Goal: Task Accomplishment & Management: Complete application form

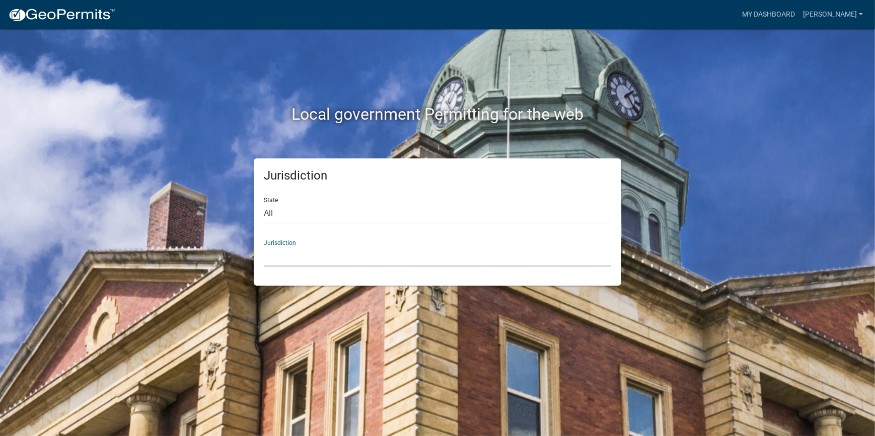
click at [322, 257] on select "Custer County, Colorado Carroll County, Georgia Cook County, Georgia Crawford C…" at bounding box center [437, 256] width 347 height 21
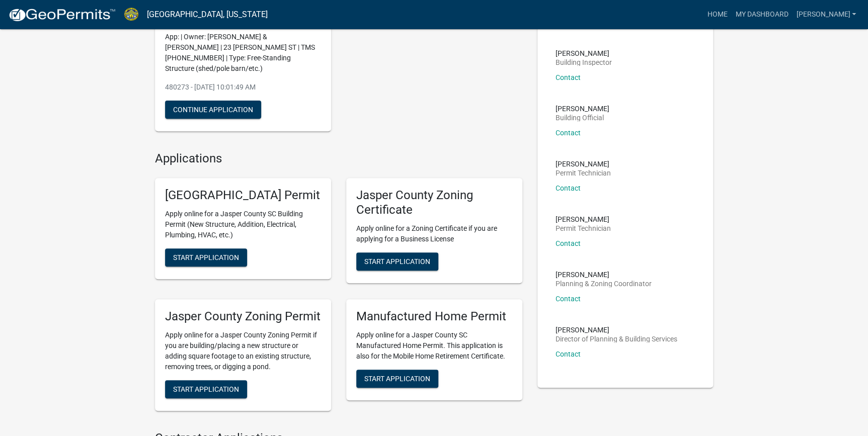
scroll to position [183, 0]
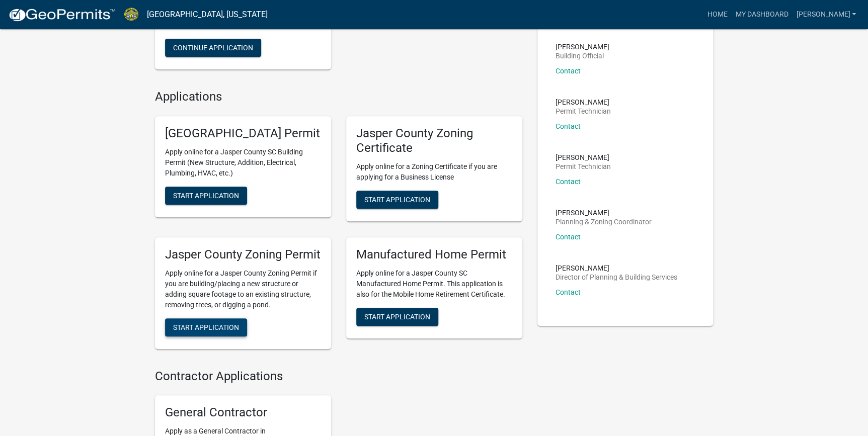
click at [229, 331] on span "Start Application" at bounding box center [206, 327] width 66 height 8
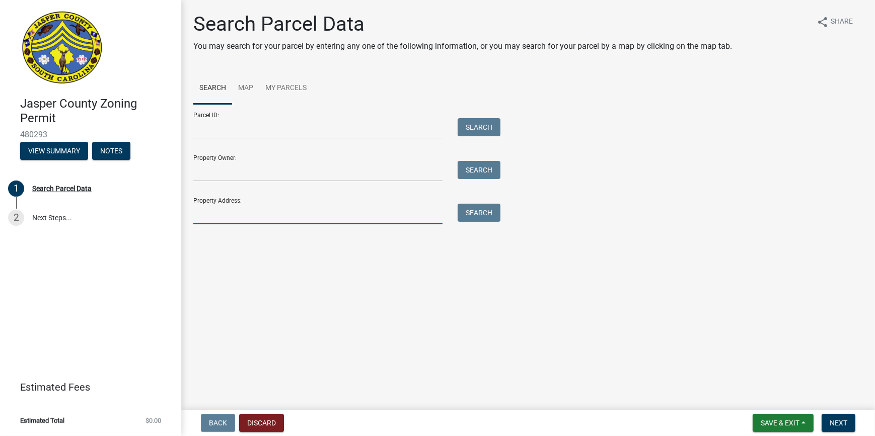
click at [215, 210] on input "Property Address:" at bounding box center [317, 214] width 249 height 21
type input "23 Dove St"
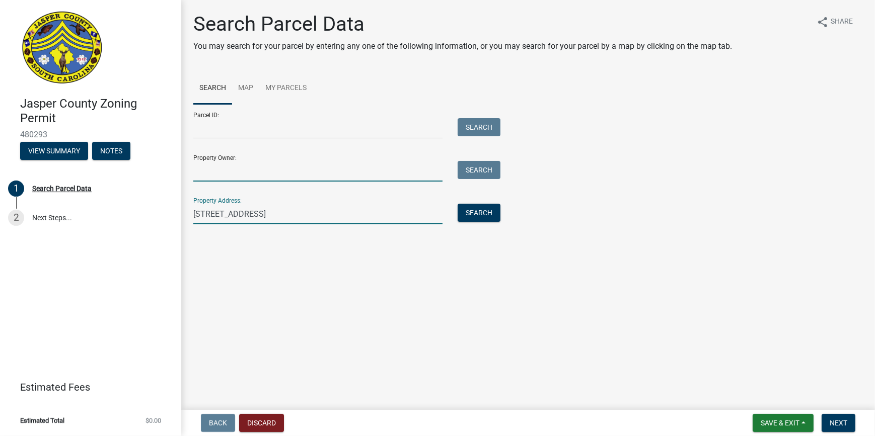
type input "Drew Burch"
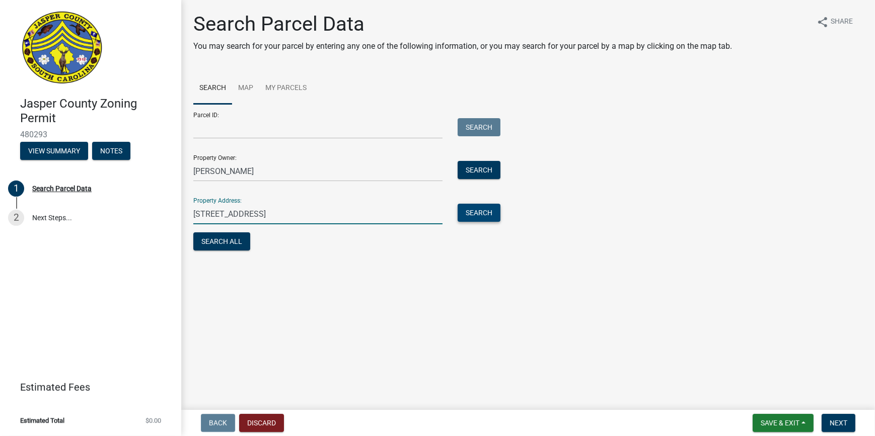
click at [463, 210] on button "Search" at bounding box center [478, 213] width 43 height 18
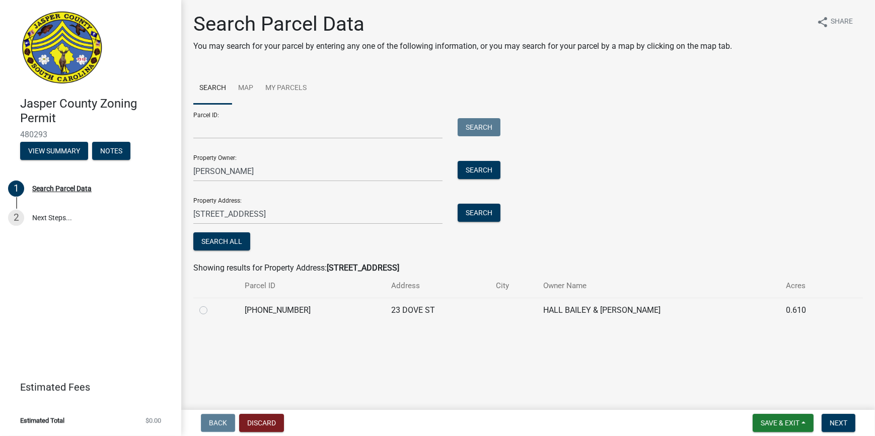
click at [211, 304] on label at bounding box center [211, 304] width 0 height 0
click at [211, 308] on input "radio" at bounding box center [214, 307] width 7 height 7
radio input "true"
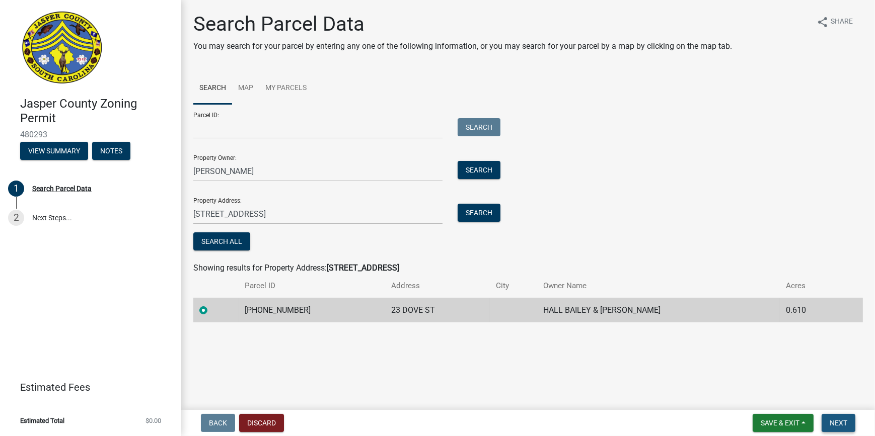
click at [837, 422] on span "Next" at bounding box center [838, 423] width 18 height 8
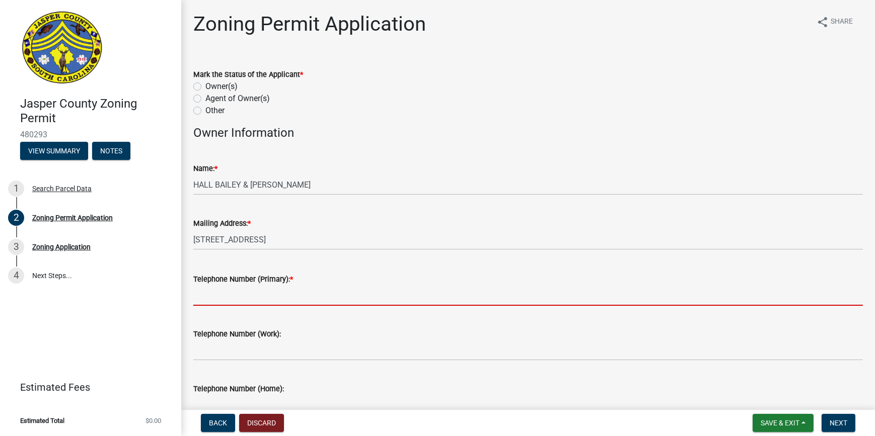
click at [214, 293] on input "Telephone Number (Primary): *" at bounding box center [527, 295] width 669 height 21
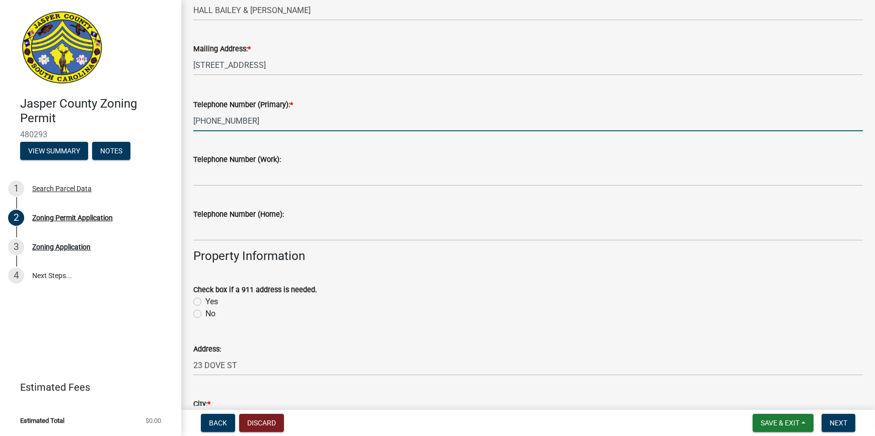
scroll to position [183, 0]
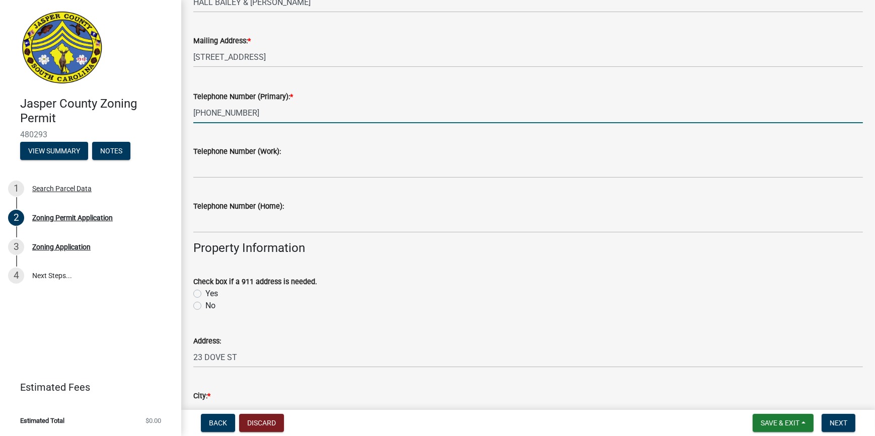
type input "843-226-0688"
click at [205, 305] on label "No" at bounding box center [210, 306] width 10 height 12
click at [205, 305] on input "No" at bounding box center [208, 303] width 7 height 7
radio input "true"
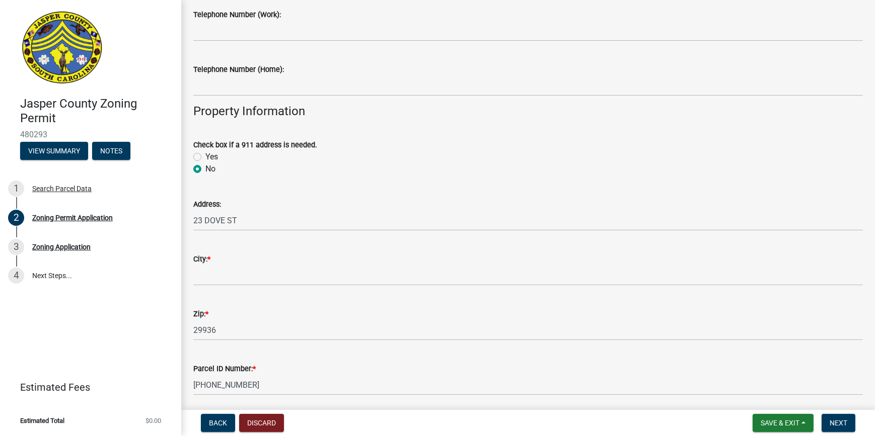
scroll to position [320, 0]
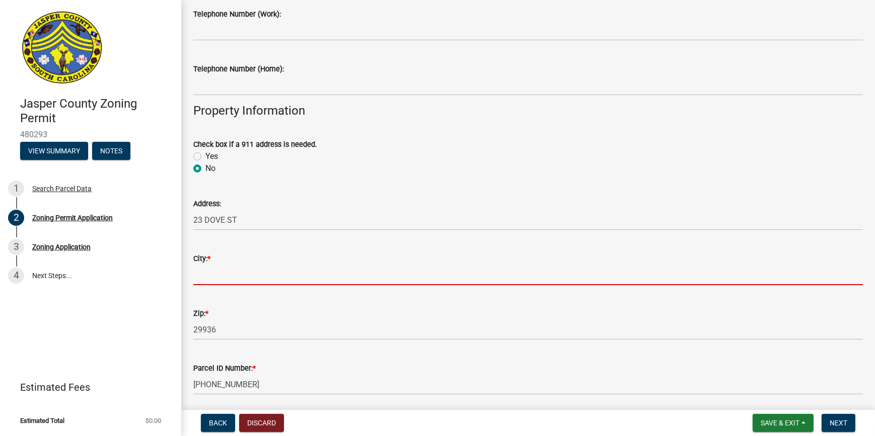
click at [231, 276] on input "City: *" at bounding box center [527, 275] width 669 height 21
type input "Ridgeland"
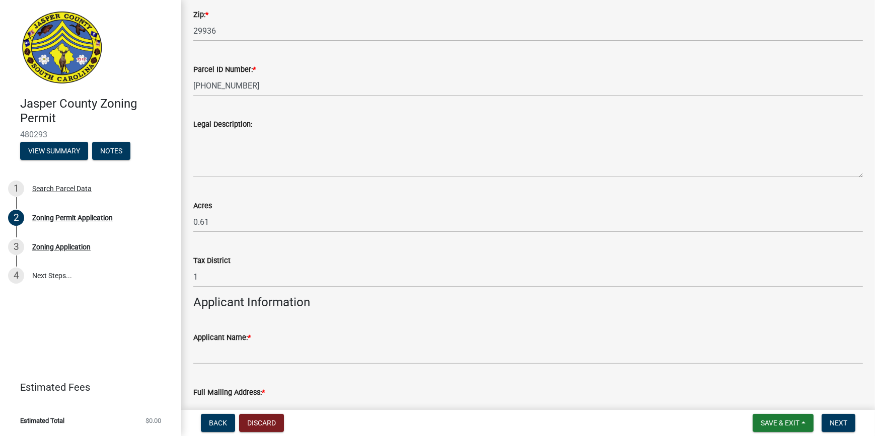
scroll to position [686, 0]
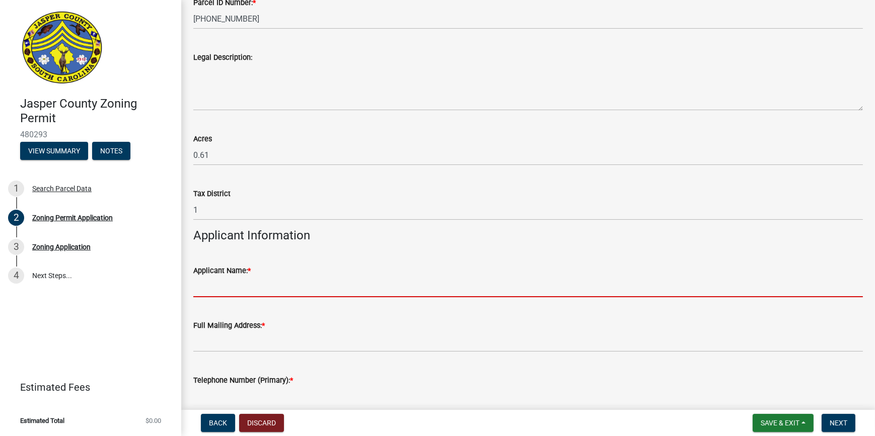
click at [251, 287] on input "Applicant Name: *" at bounding box center [527, 287] width 669 height 21
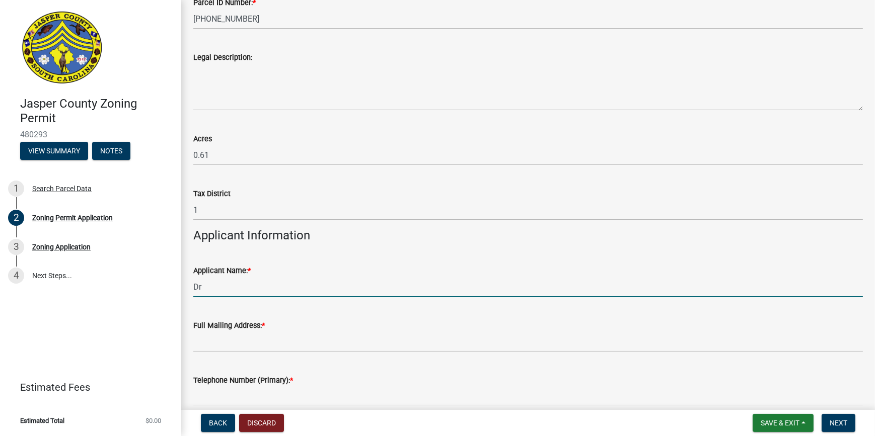
type input "D"
type input "B"
type input "Drew Burch"
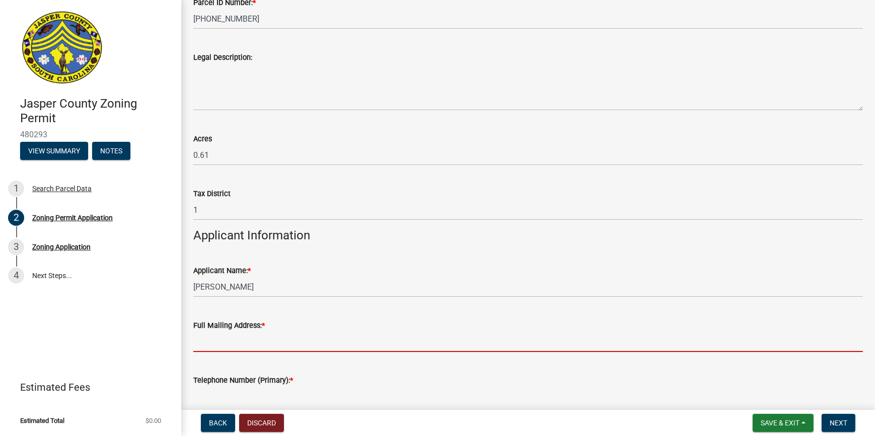
click at [267, 341] on input "Full Mailing Address: *" at bounding box center [527, 342] width 669 height 21
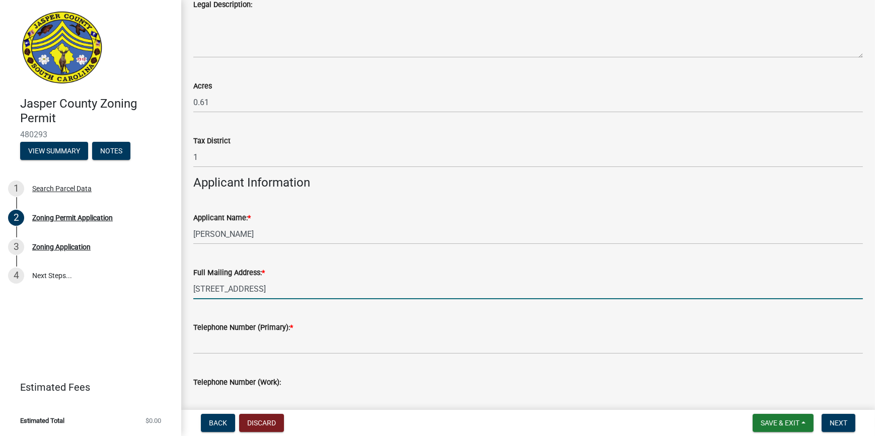
scroll to position [778, 0]
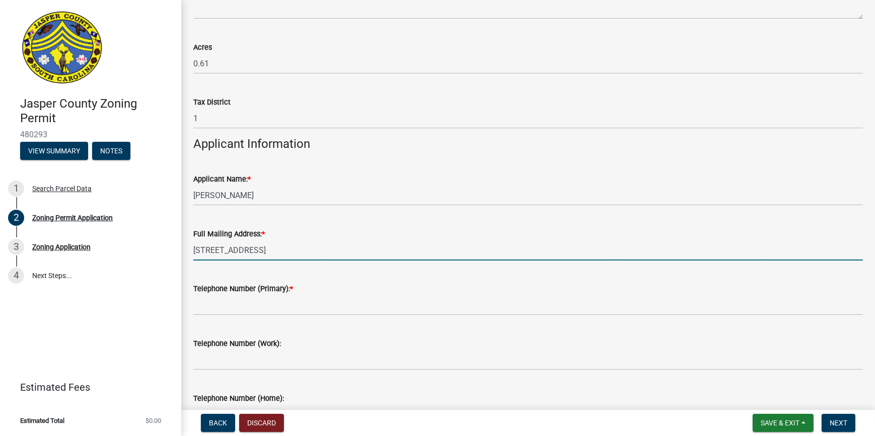
type input "23 Dove St Ridgeland SC 29936"
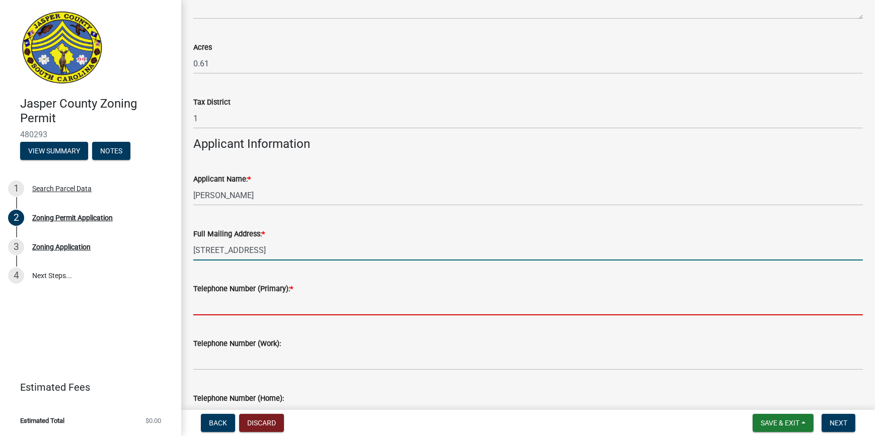
click at [277, 308] on input "Telephone Number (Primary): *" at bounding box center [527, 305] width 669 height 21
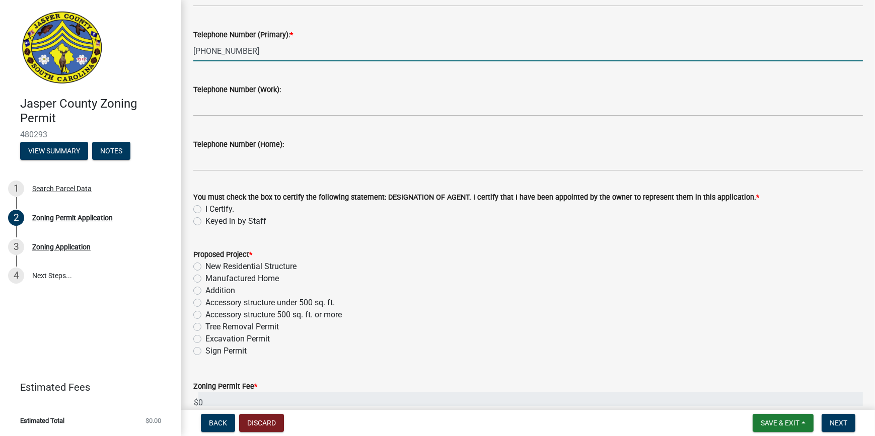
scroll to position [1052, 0]
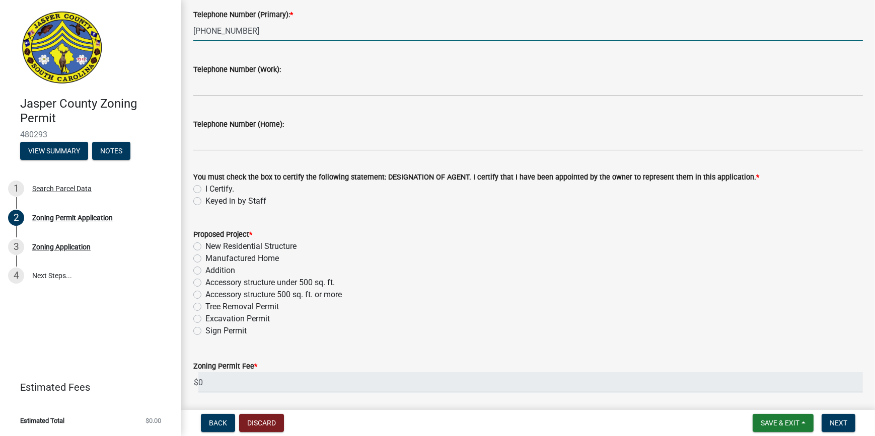
type input "843-226-0688"
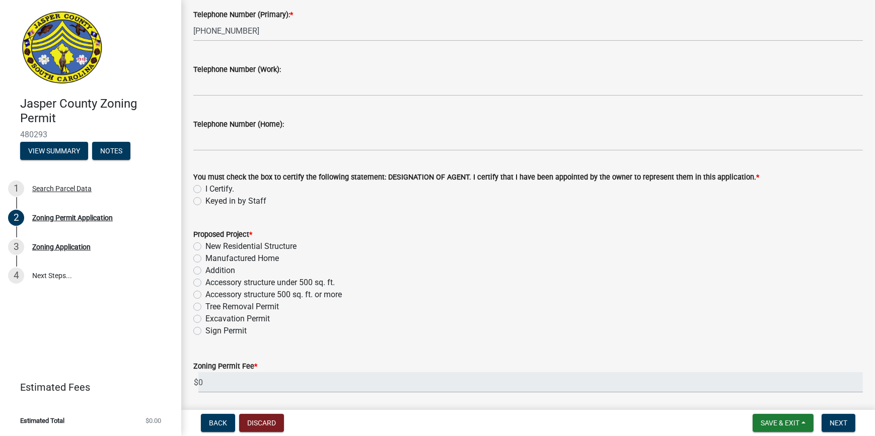
click at [205, 283] on label "Accessory structure under 500 sq. ft." at bounding box center [269, 283] width 129 height 12
click at [205, 283] on input "Accessory structure under 500 sq. ft." at bounding box center [208, 280] width 7 height 7
radio input "true"
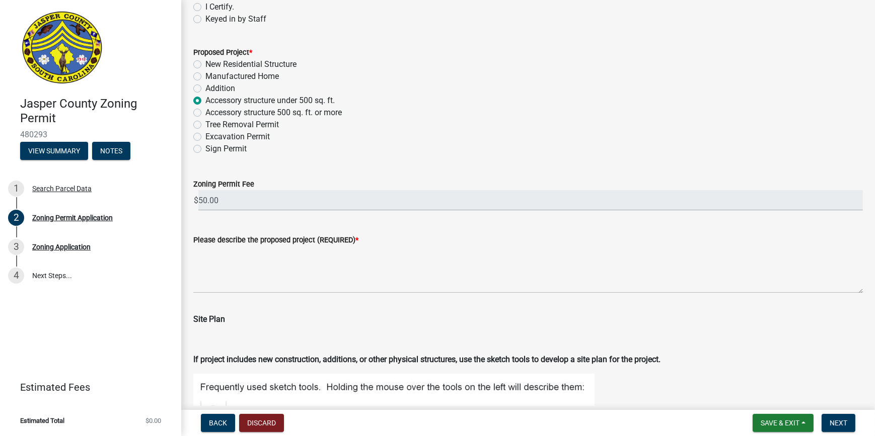
scroll to position [1235, 0]
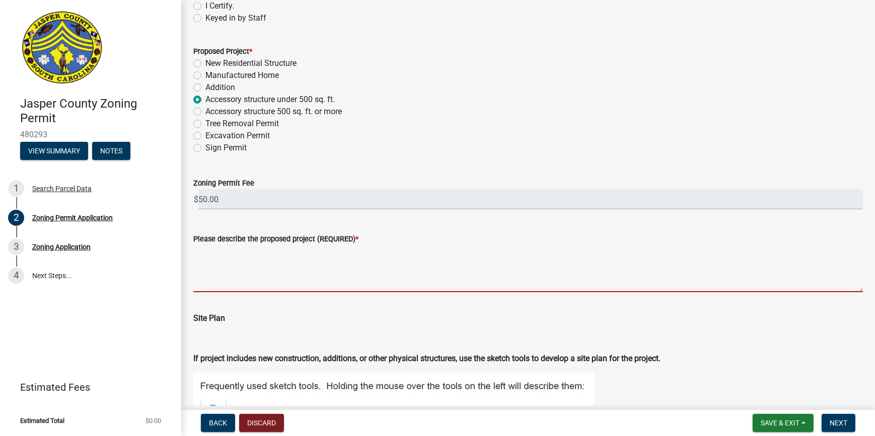
click at [251, 275] on textarea "Please describe the proposed project (REQUIRED) *" at bounding box center [527, 268] width 669 height 47
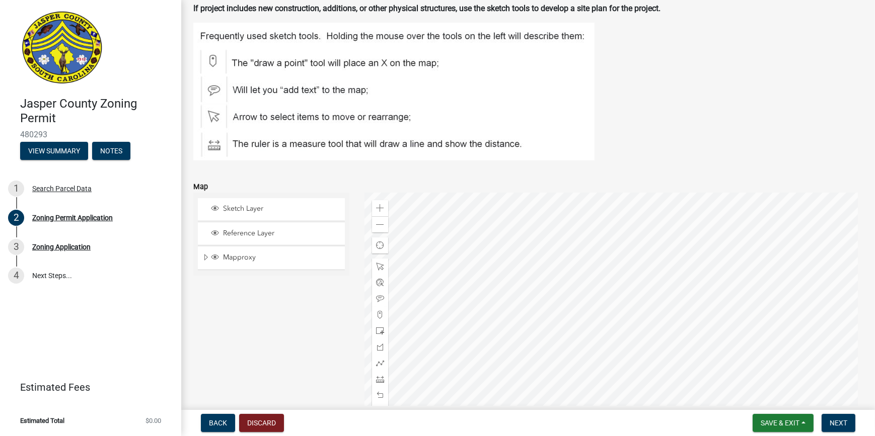
scroll to position [1601, 0]
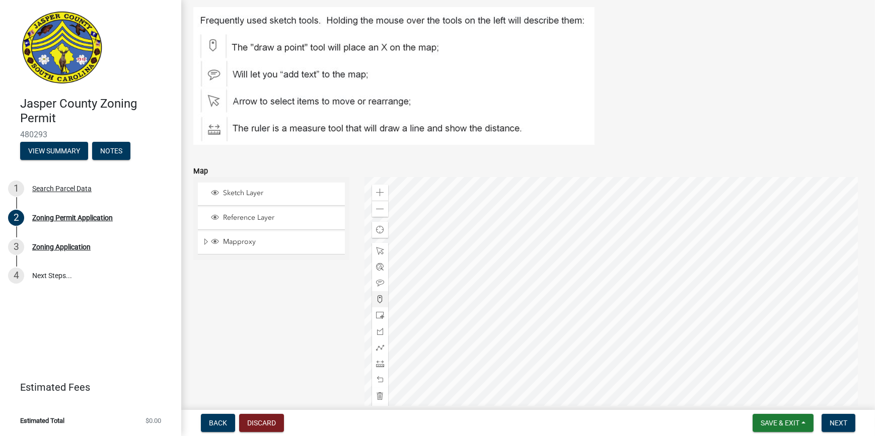
type textarea "Shed 12 X 30"
click at [376, 297] on span at bounding box center [380, 299] width 8 height 8
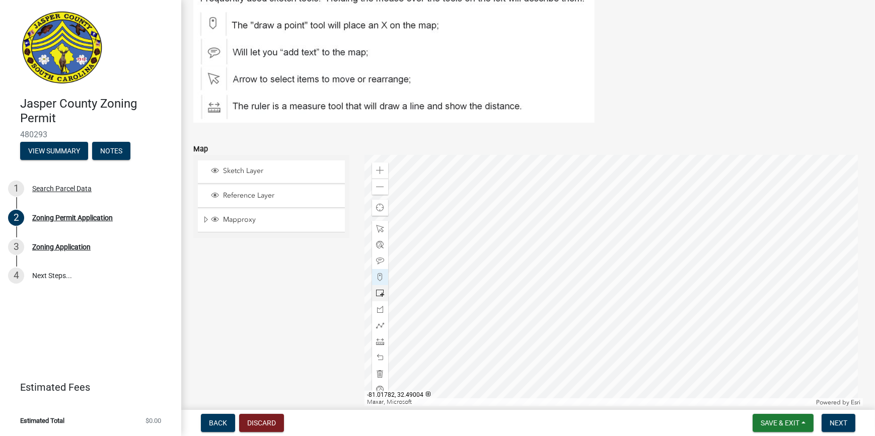
click at [629, 290] on div at bounding box center [613, 281] width 498 height 252
click at [379, 173] on span at bounding box center [380, 171] width 8 height 8
click at [535, 269] on div at bounding box center [613, 281] width 498 height 252
click at [634, 277] on div at bounding box center [613, 281] width 498 height 252
click at [376, 359] on span at bounding box center [380, 358] width 8 height 8
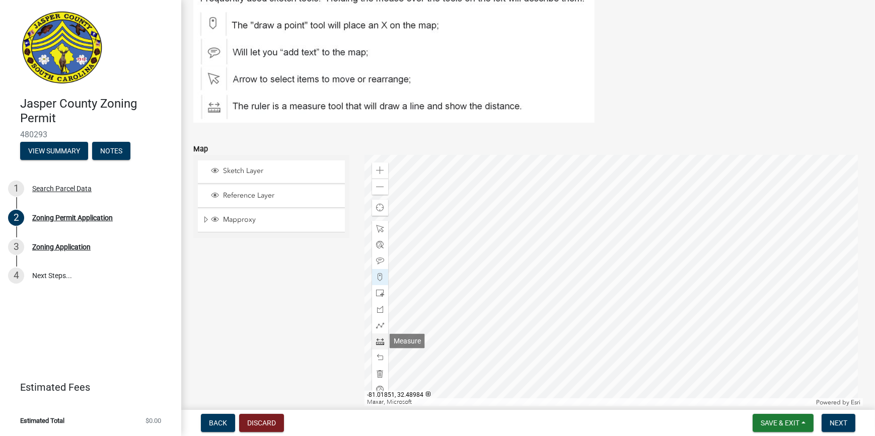
click at [379, 340] on span at bounding box center [380, 342] width 8 height 8
click at [636, 277] on div at bounding box center [613, 281] width 498 height 252
click at [629, 267] on div at bounding box center [613, 281] width 498 height 252
click at [516, 319] on div at bounding box center [613, 281] width 498 height 252
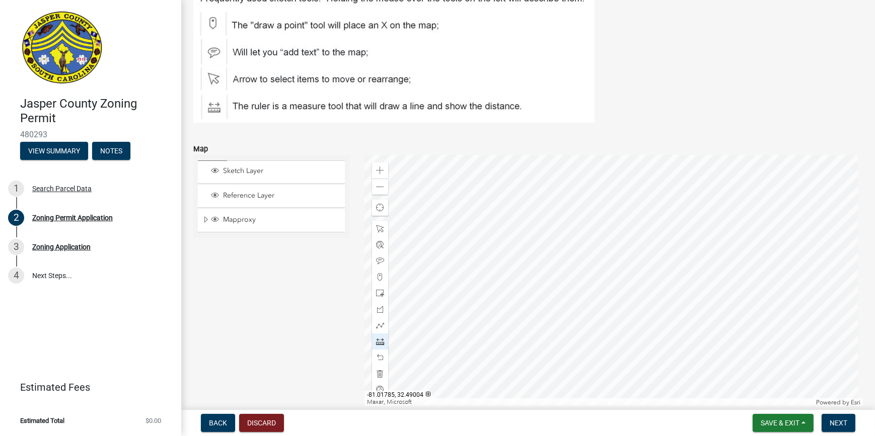
click at [617, 267] on div at bounding box center [613, 281] width 498 height 252
click at [632, 259] on div at bounding box center [613, 281] width 498 height 252
click at [774, 166] on div at bounding box center [613, 281] width 498 height 252
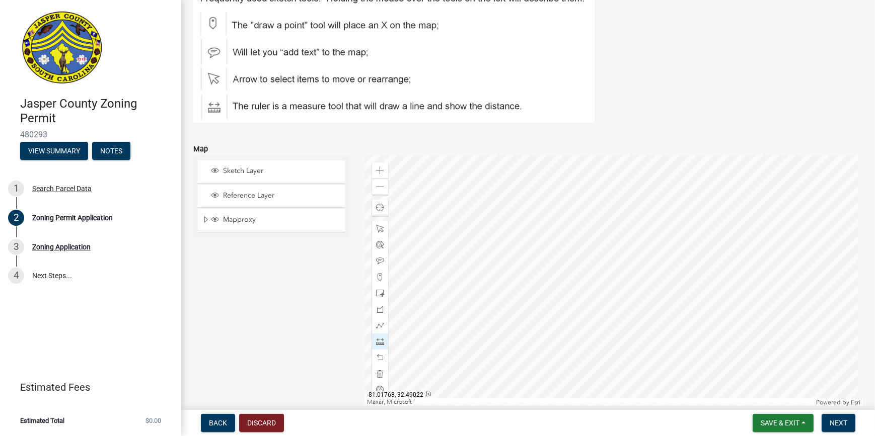
click at [672, 219] on div at bounding box center [613, 281] width 498 height 252
click at [543, 192] on div at bounding box center [613, 281] width 498 height 252
click at [612, 291] on div at bounding box center [613, 281] width 498 height 252
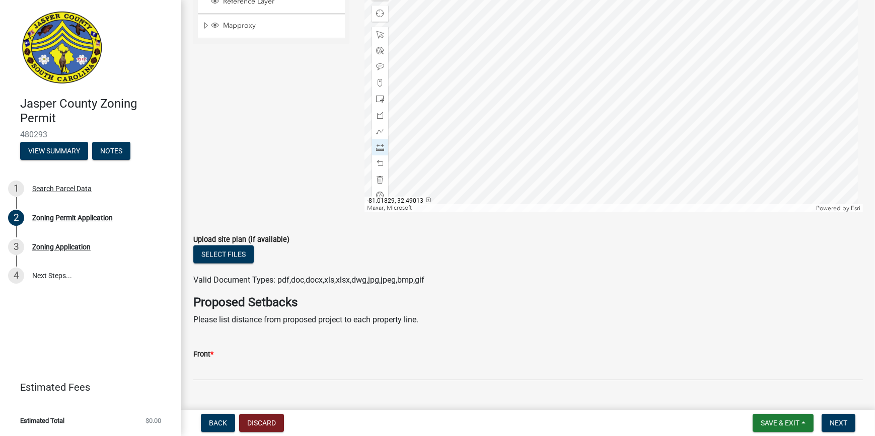
scroll to position [1897, 0]
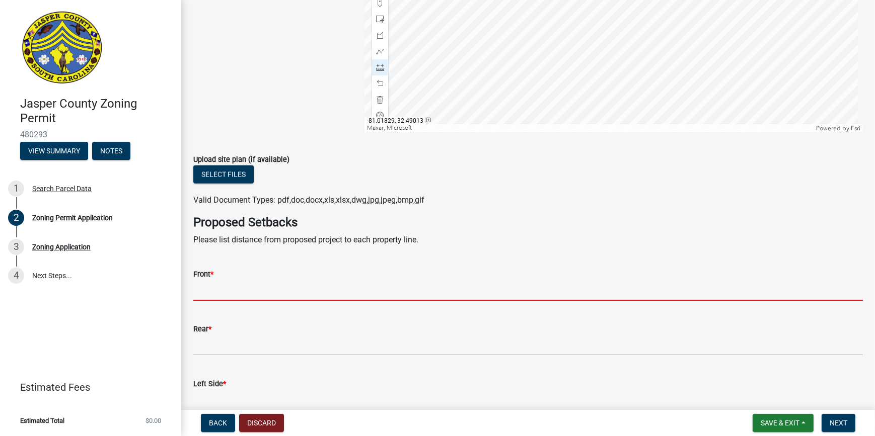
click at [258, 293] on input "Front *" at bounding box center [527, 290] width 669 height 21
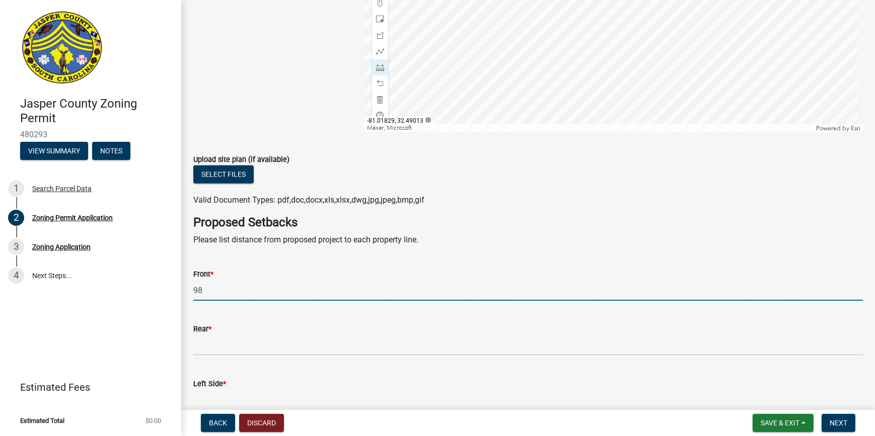
type input "98"
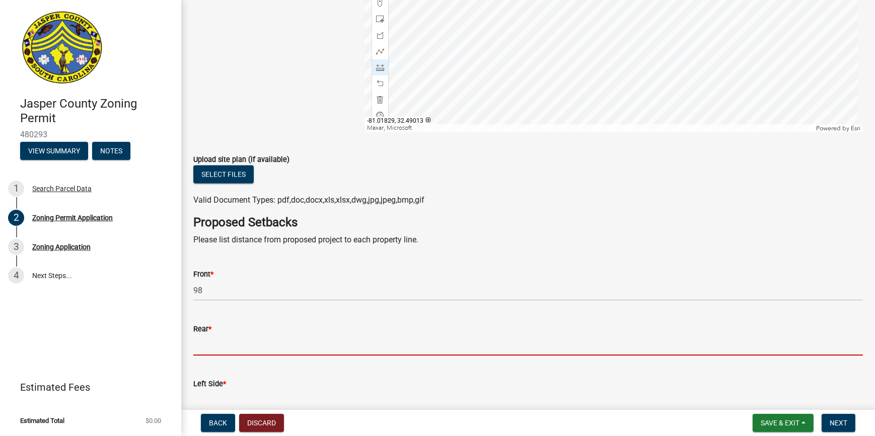
click at [232, 347] on input "Rear *" at bounding box center [527, 345] width 669 height 21
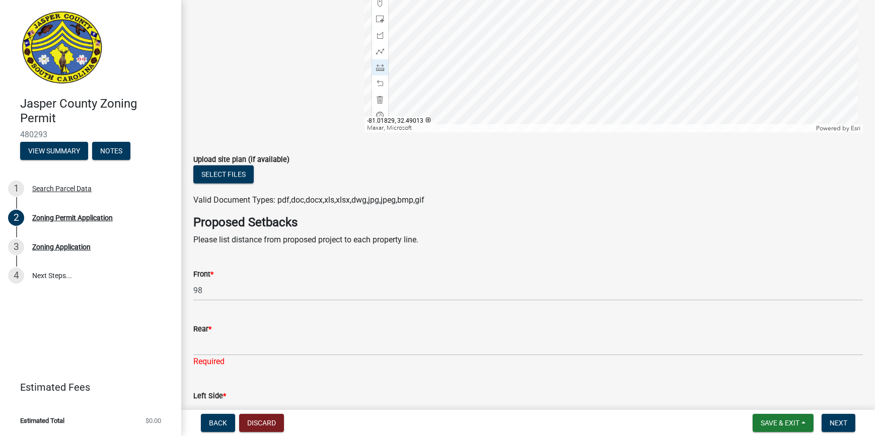
click at [237, 397] on form "Left Side *" at bounding box center [527, 406] width 669 height 33
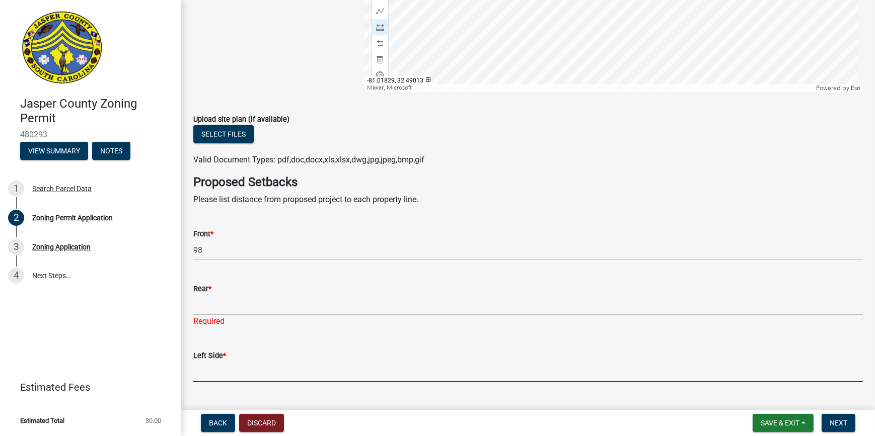
scroll to position [1989, 0]
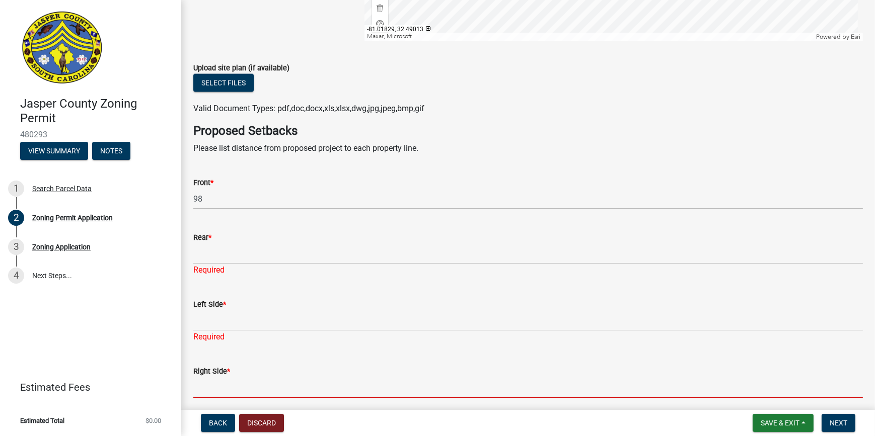
click at [200, 370] on form "Right Side *" at bounding box center [527, 381] width 669 height 33
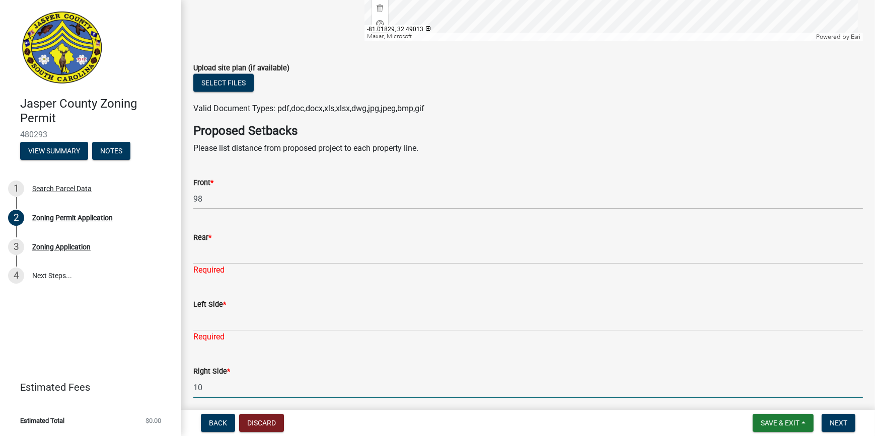
type input "10"
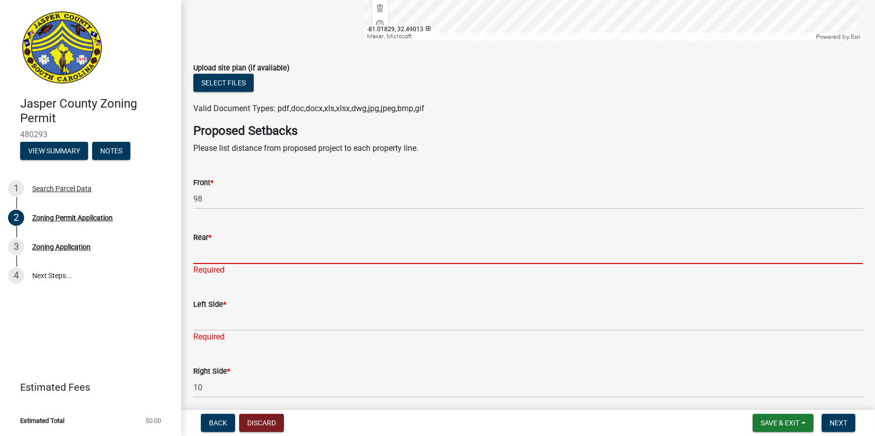
click at [262, 252] on input "Rear *" at bounding box center [527, 254] width 669 height 21
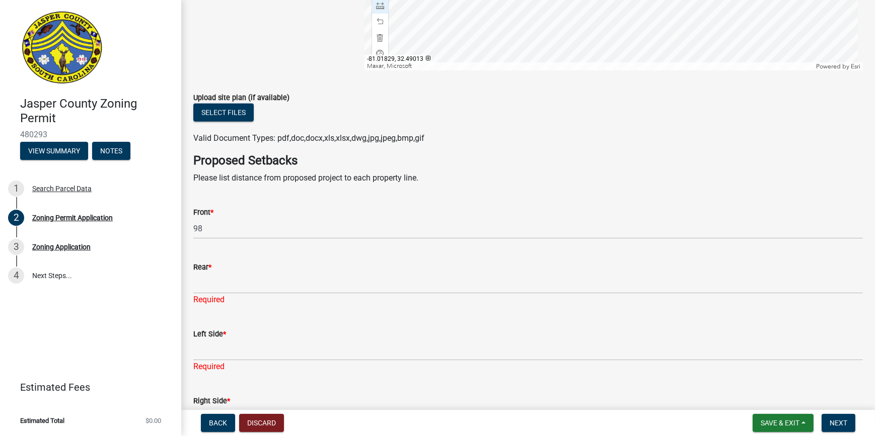
scroll to position [1943, 0]
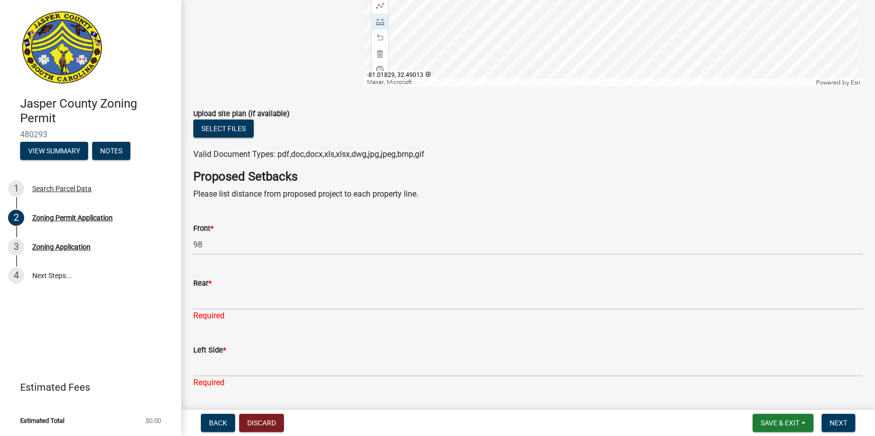
drag, startPoint x: 560, startPoint y: 110, endPoint x: 556, endPoint y: 204, distance: 94.2
drag, startPoint x: 556, startPoint y: 204, endPoint x: 734, endPoint y: 198, distance: 178.3
click at [734, 198] on p "Please list distance from proposed project to each property line." at bounding box center [527, 194] width 669 height 12
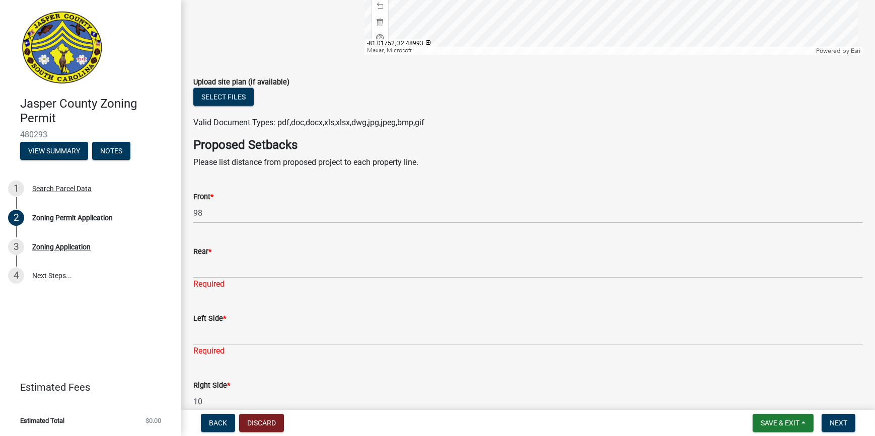
scroll to position [1989, 0]
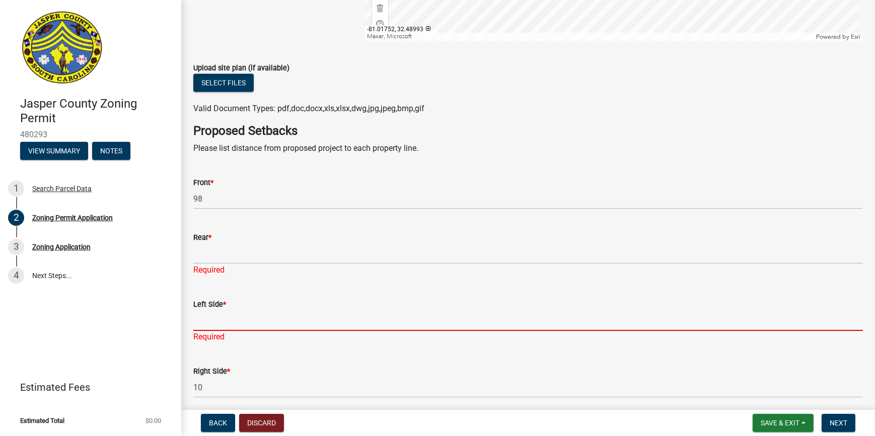
click at [239, 319] on input "Left Side *" at bounding box center [527, 321] width 669 height 21
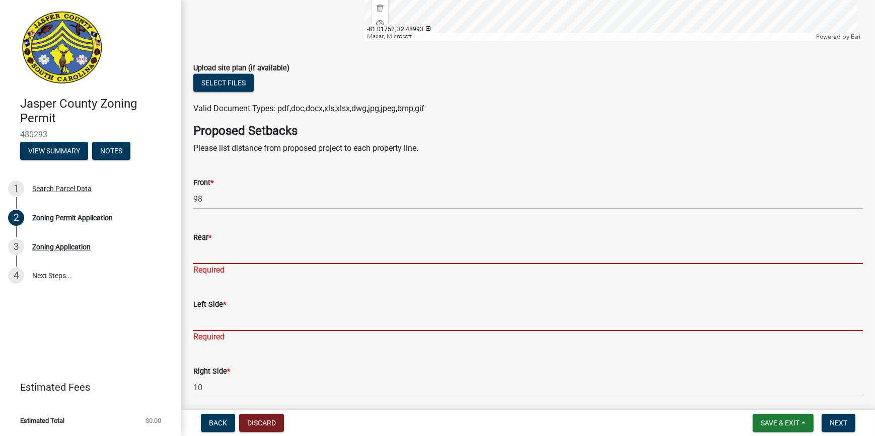
click at [206, 249] on input "Rear *" at bounding box center [527, 254] width 669 height 21
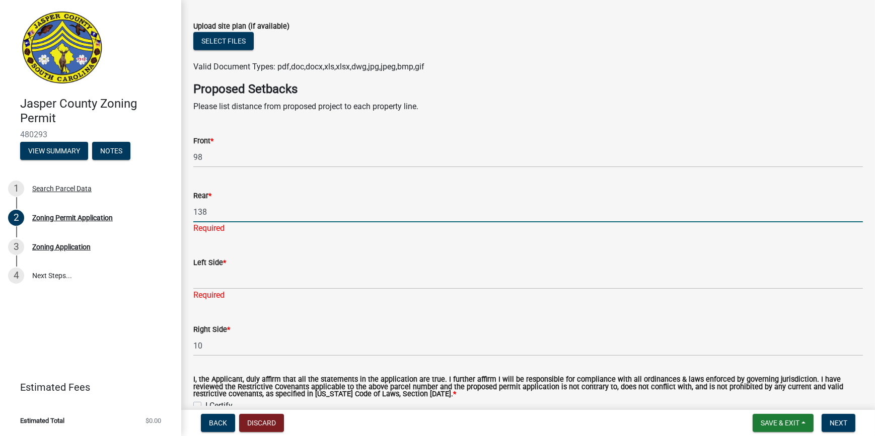
scroll to position [2081, 0]
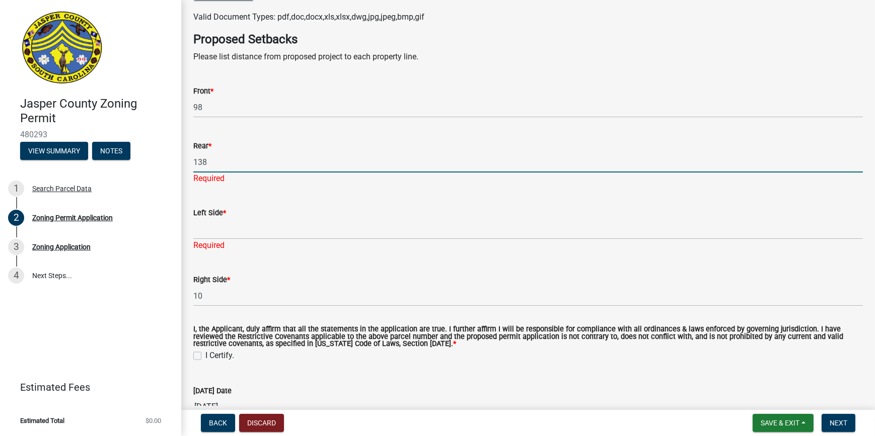
type input "138"
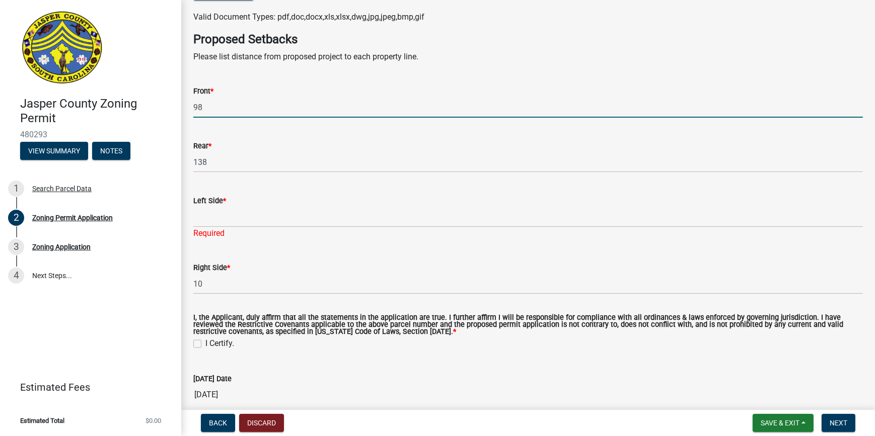
click at [216, 111] on input "98" at bounding box center [527, 107] width 669 height 21
type input "93"
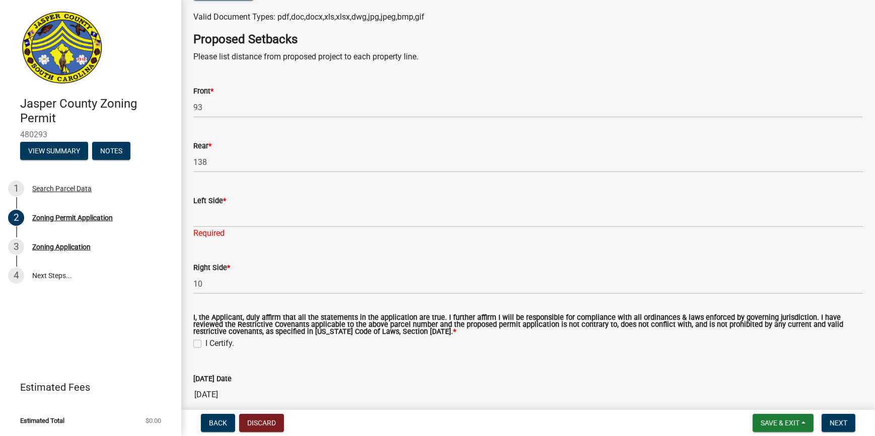
click at [210, 231] on div "Required" at bounding box center [527, 233] width 669 height 12
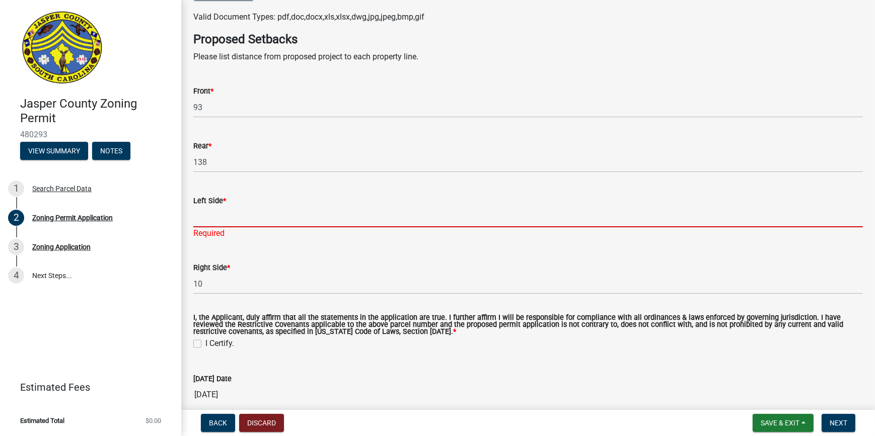
click at [212, 223] on input "Left Side *" at bounding box center [527, 217] width 669 height 21
type input "8"
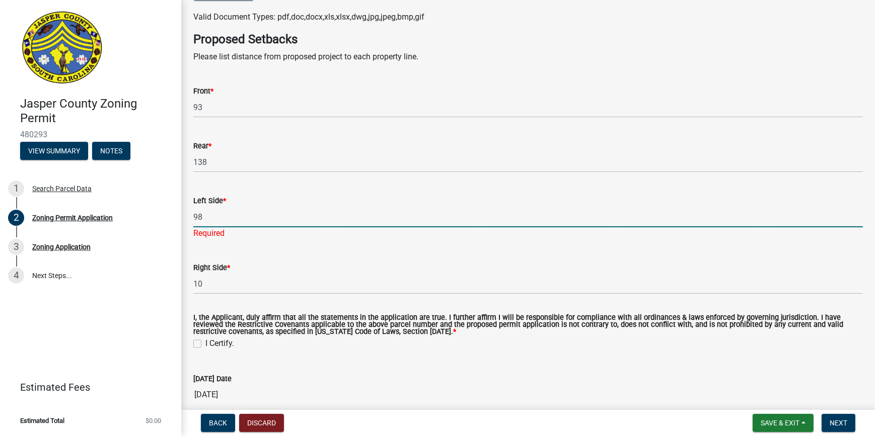
scroll to position [2172, 0]
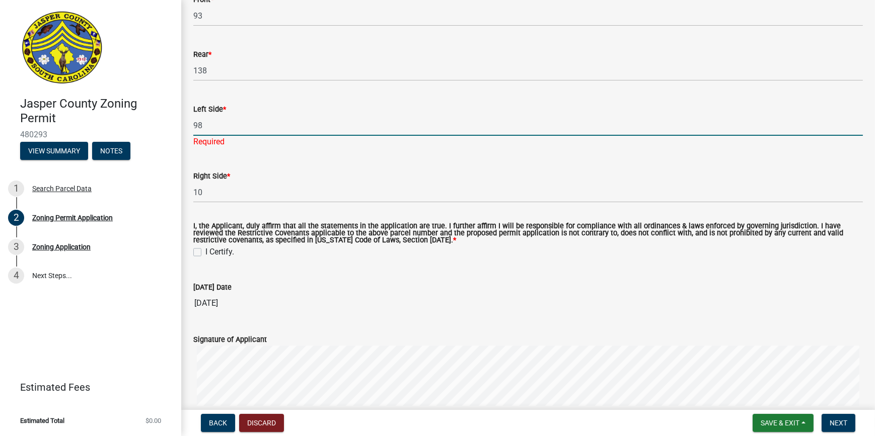
type input "98"
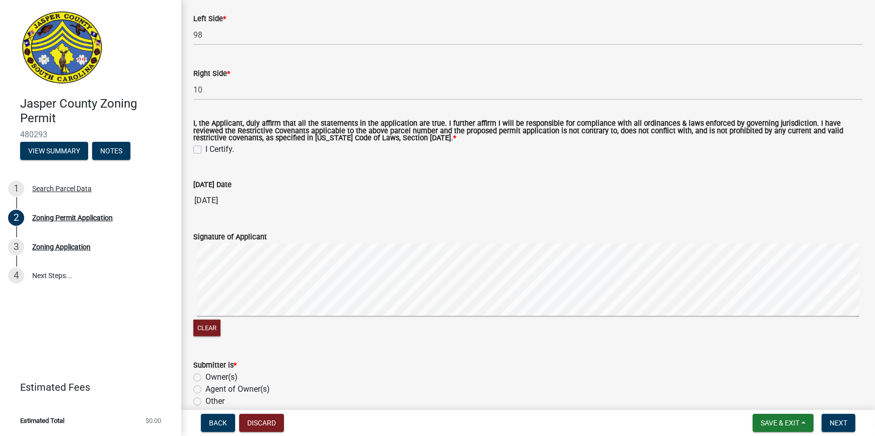
scroll to position [2264, 0]
click at [205, 146] on label "I Certify." at bounding box center [219, 149] width 29 height 12
click at [205, 146] on input "I Certify." at bounding box center [208, 146] width 7 height 7
checkbox input "true"
click at [205, 373] on label "Owner(s)" at bounding box center [221, 377] width 32 height 12
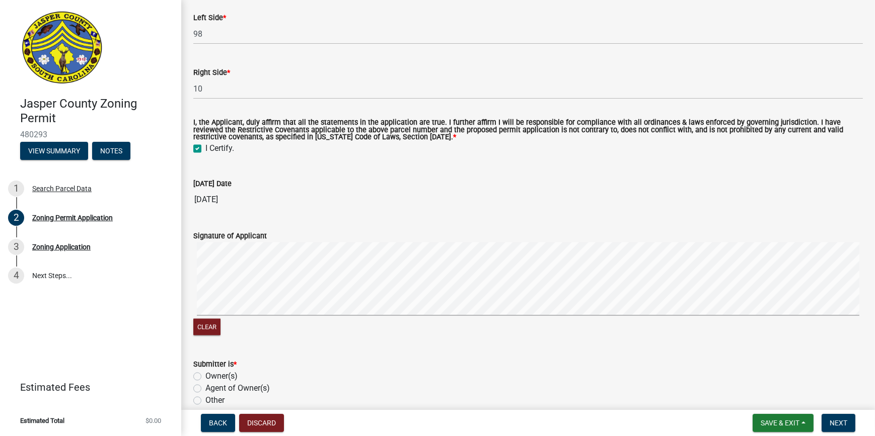
click at [205, 373] on input "Owner(s)" at bounding box center [208, 374] width 7 height 7
radio input "true"
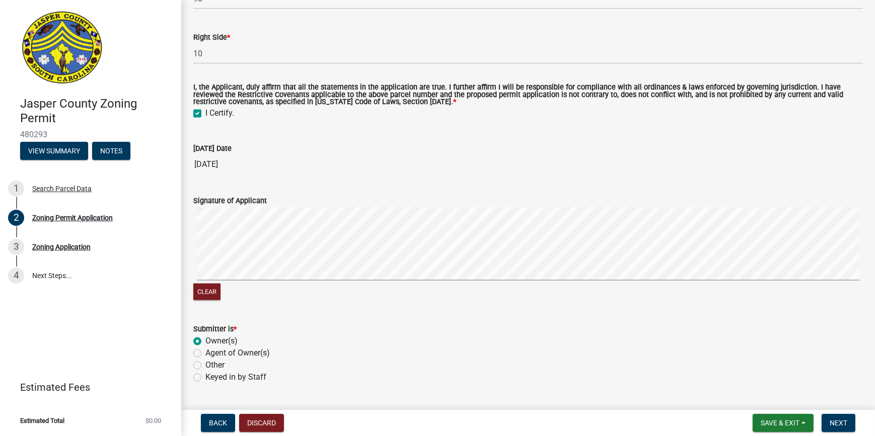
scroll to position [2325, 0]
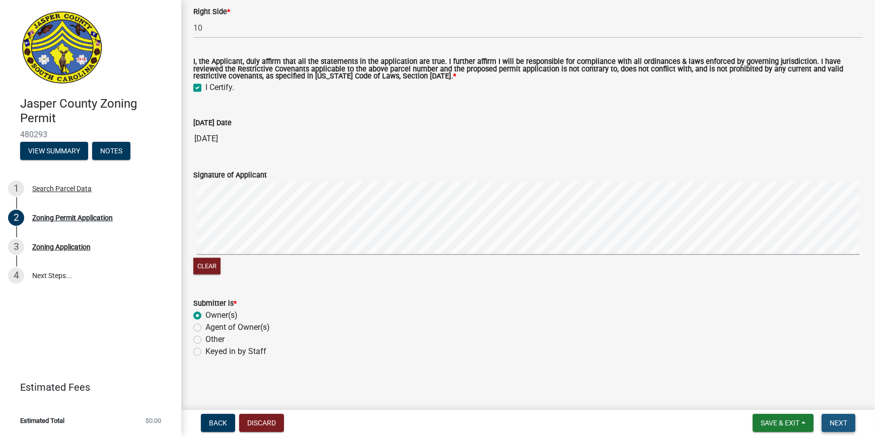
click at [835, 421] on span "Next" at bounding box center [838, 423] width 18 height 8
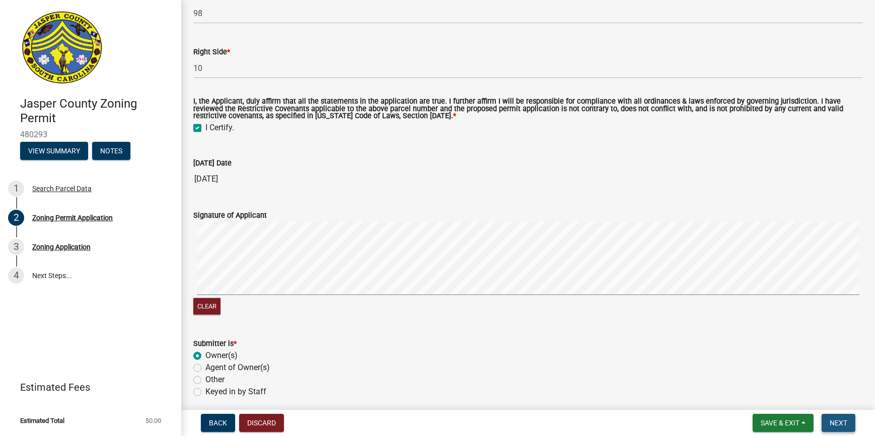
scroll to position [2365, 0]
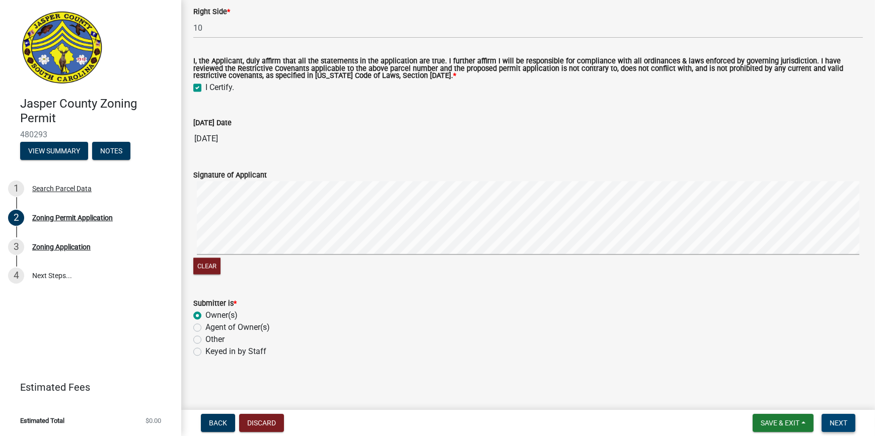
click at [835, 421] on span "Next" at bounding box center [838, 423] width 18 height 8
click at [840, 426] on span "Next" at bounding box center [838, 423] width 18 height 8
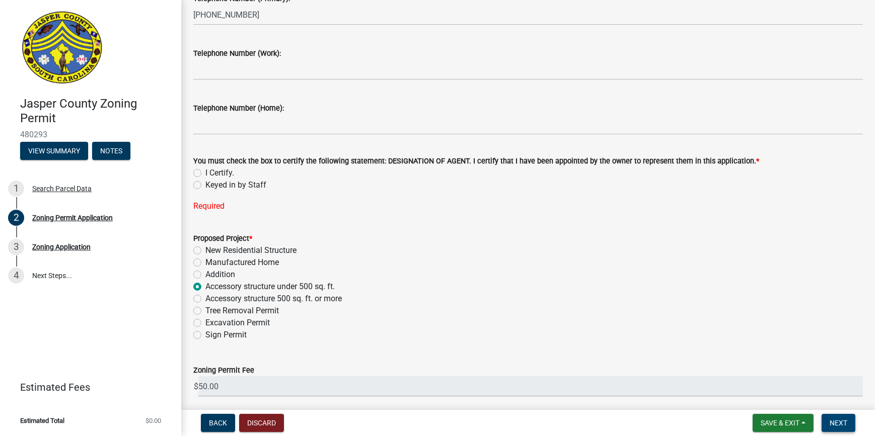
scroll to position [1084, 0]
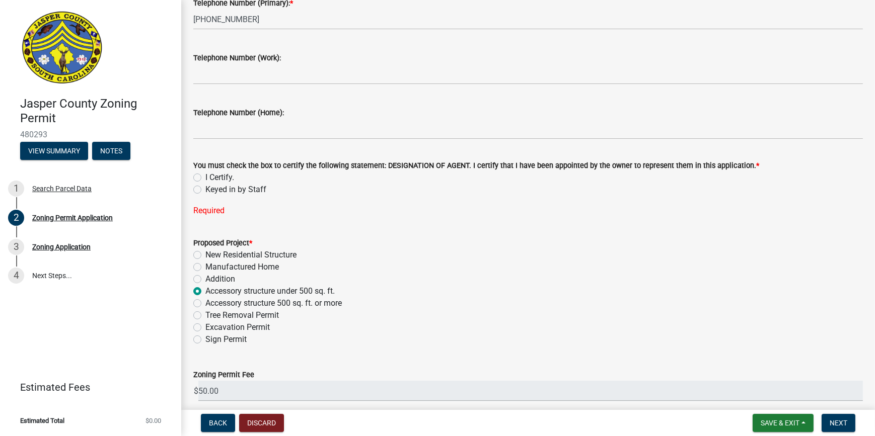
click at [205, 179] on label "I Certify." at bounding box center [219, 178] width 29 height 12
click at [205, 178] on input "I Certify." at bounding box center [208, 175] width 7 height 7
radio input "true"
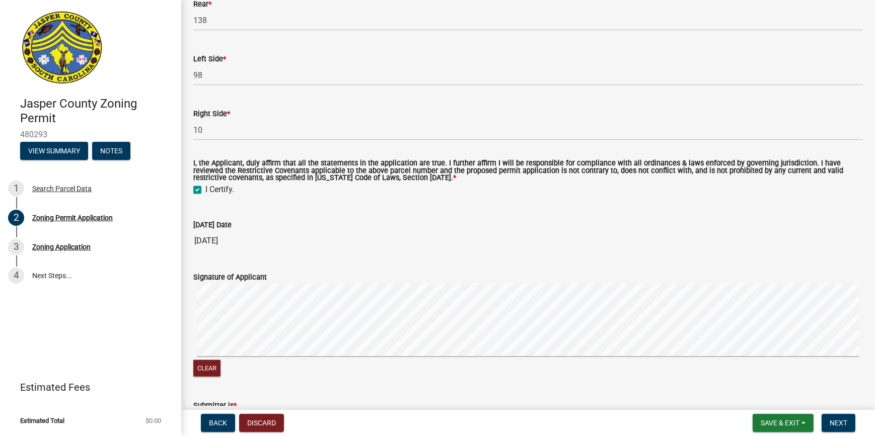
scroll to position [2345, 0]
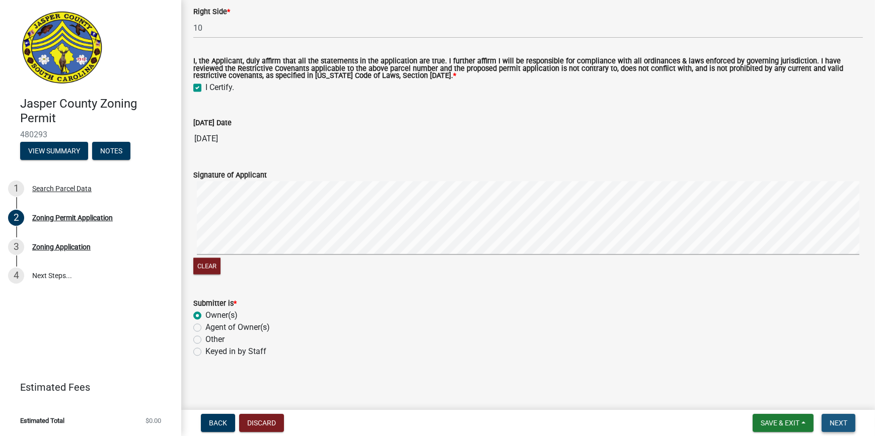
click at [833, 420] on span "Next" at bounding box center [838, 423] width 18 height 8
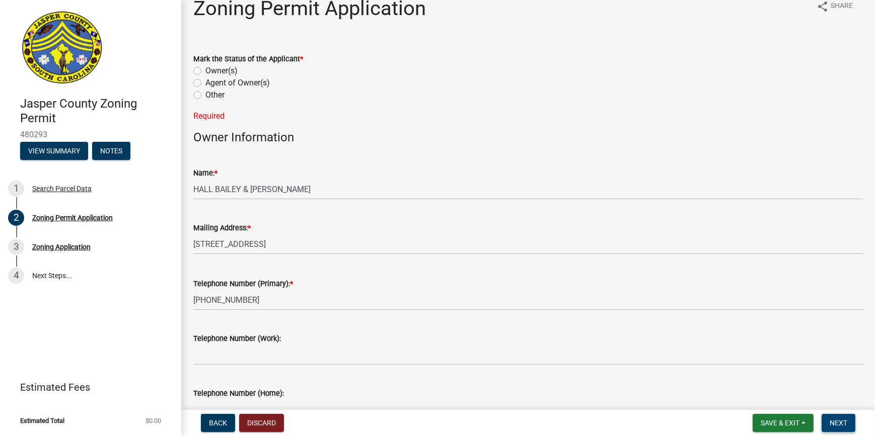
scroll to position [0, 0]
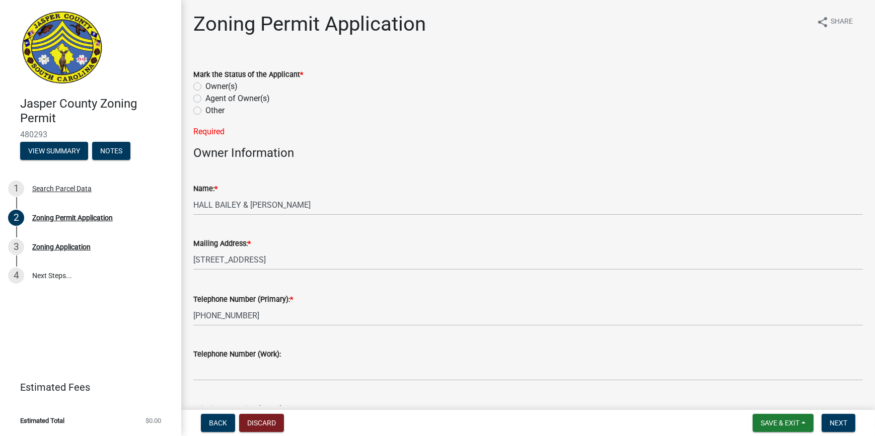
click at [205, 89] on label "Owner(s)" at bounding box center [221, 87] width 32 height 12
click at [205, 87] on input "Owner(s)" at bounding box center [208, 84] width 7 height 7
radio input "true"
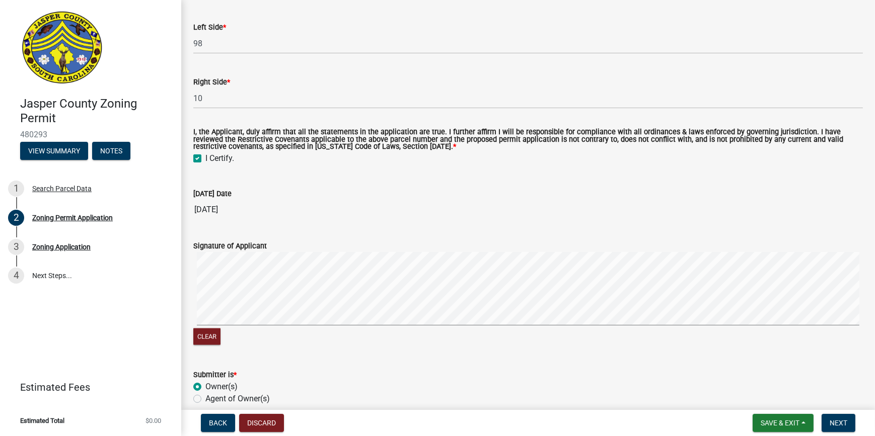
scroll to position [1970, 0]
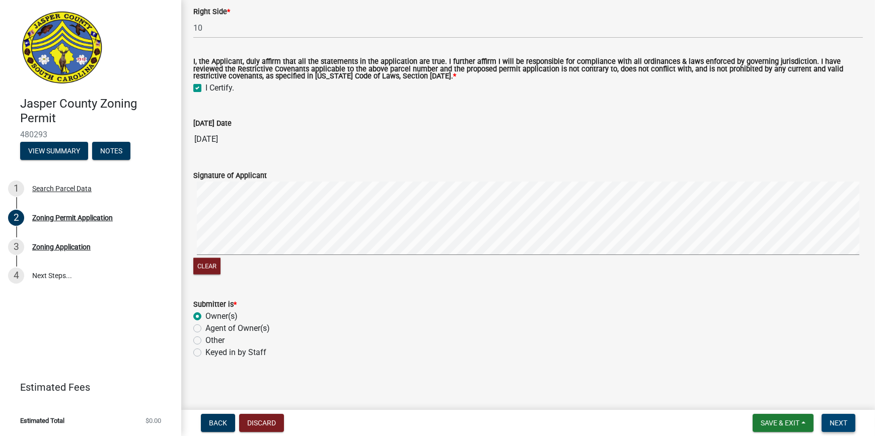
click at [840, 418] on button "Next" at bounding box center [838, 423] width 34 height 18
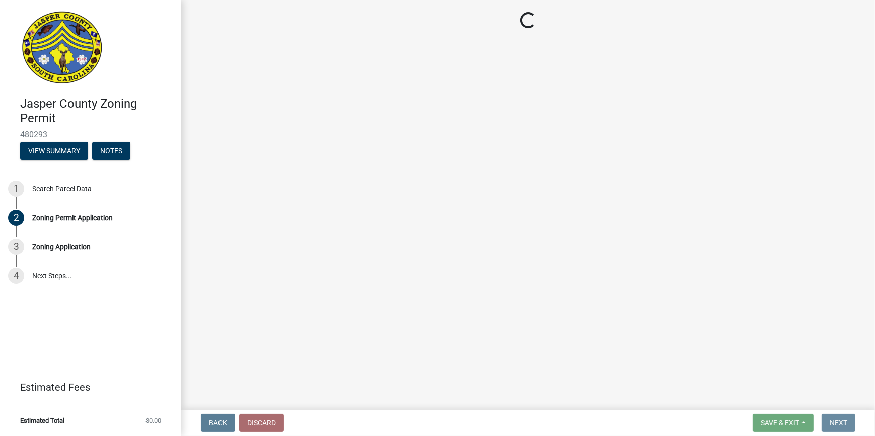
scroll to position [0, 0]
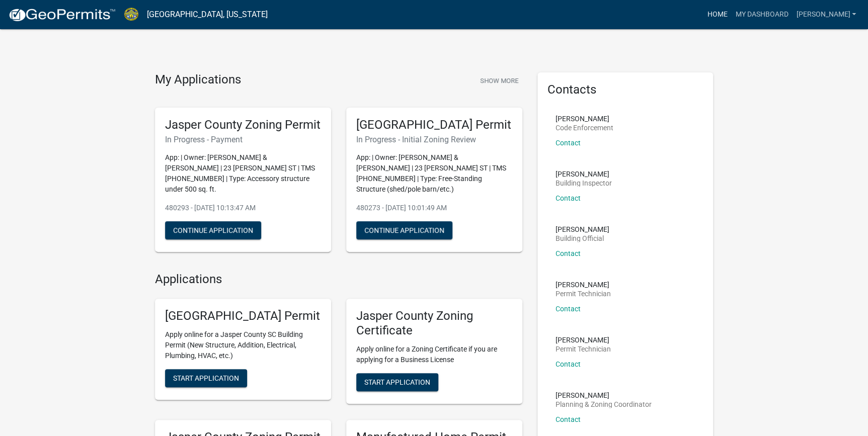
click at [731, 9] on link "Home" at bounding box center [717, 14] width 28 height 19
click at [731, 15] on link "Home" at bounding box center [717, 14] width 28 height 19
click at [792, 14] on link "My Dashboard" at bounding box center [761, 14] width 61 height 19
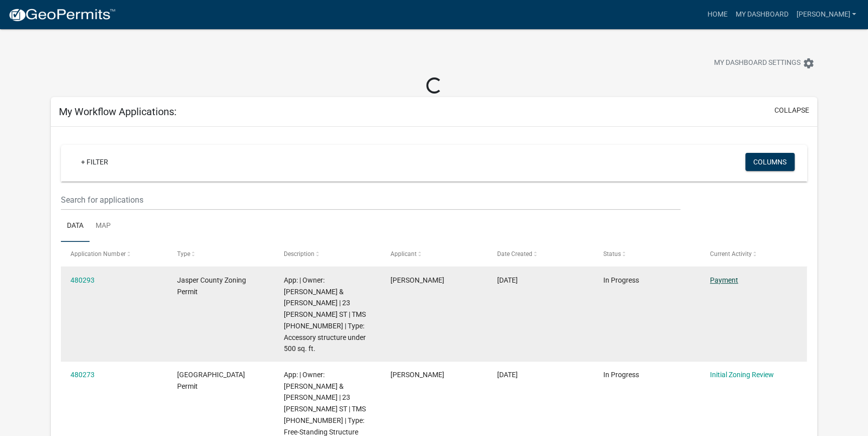
click at [722, 277] on link "Payment" at bounding box center [724, 280] width 28 height 8
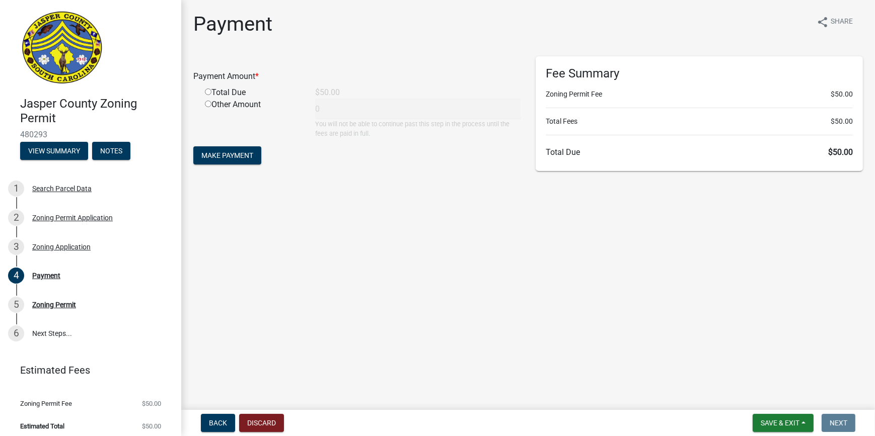
click at [206, 93] on input "radio" at bounding box center [208, 92] width 7 height 7
radio input "true"
type input "50"
click at [224, 150] on button "Make Payment" at bounding box center [227, 155] width 68 height 18
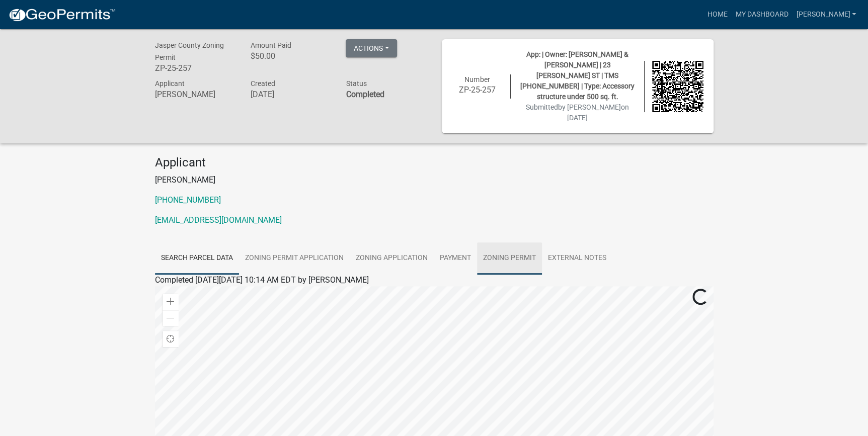
click at [503, 243] on link "Zoning Permit" at bounding box center [509, 259] width 65 height 32
click at [193, 287] on link "Zoning Permit" at bounding box center [180, 292] width 50 height 10
click at [782, 18] on link "My Dashboard" at bounding box center [761, 14] width 61 height 19
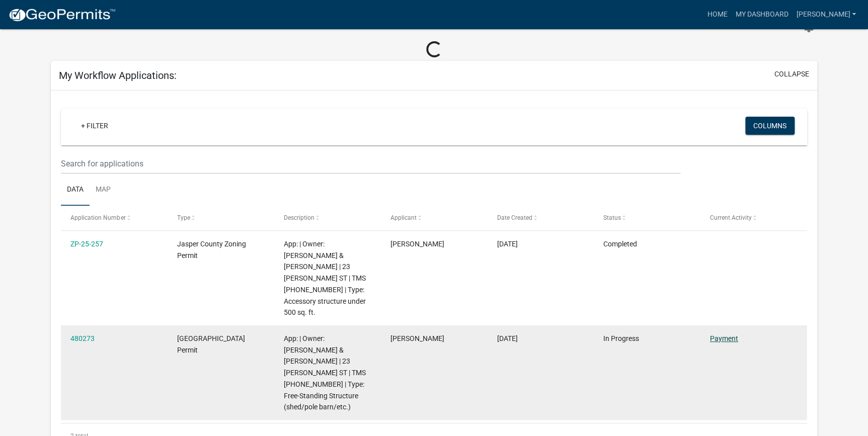
scroll to position [91, 0]
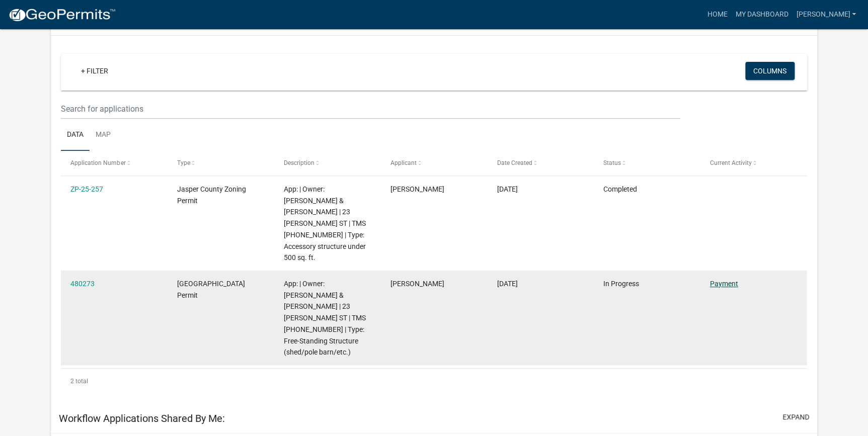
click at [726, 280] on link "Payment" at bounding box center [724, 284] width 28 height 8
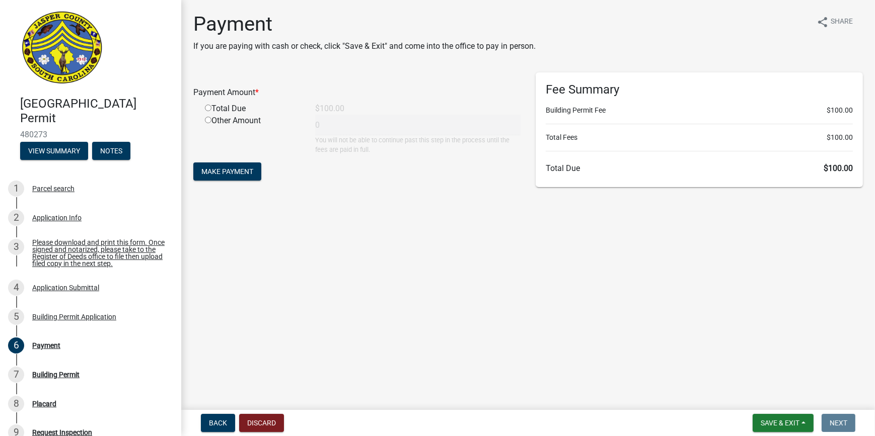
click at [206, 109] on input "radio" at bounding box center [208, 108] width 7 height 7
radio input "true"
type input "100"
click at [245, 176] on span "Make Payment" at bounding box center [227, 172] width 52 height 8
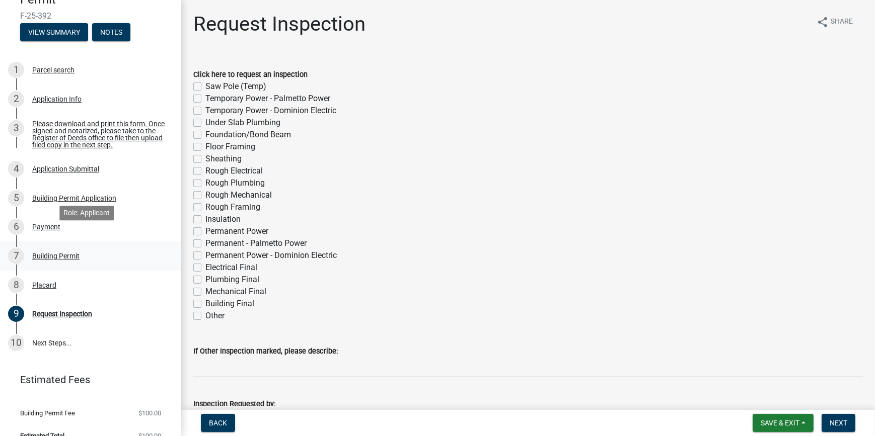
scroll to position [133, 0]
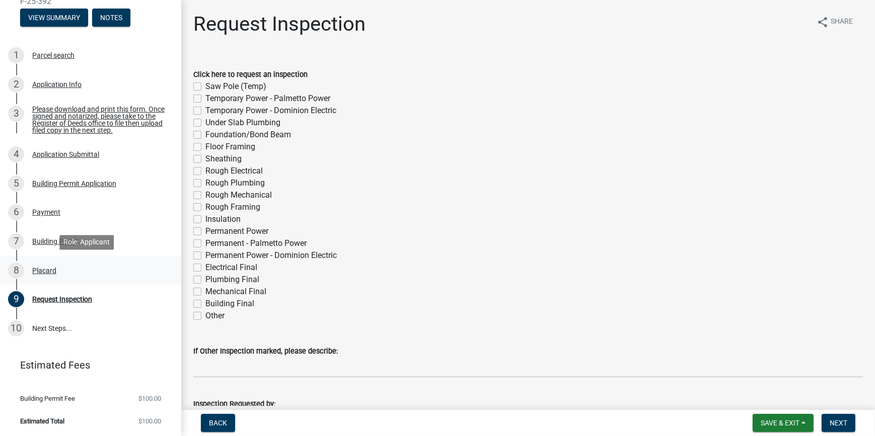
click at [55, 275] on div "8 Placard" at bounding box center [86, 271] width 157 height 16
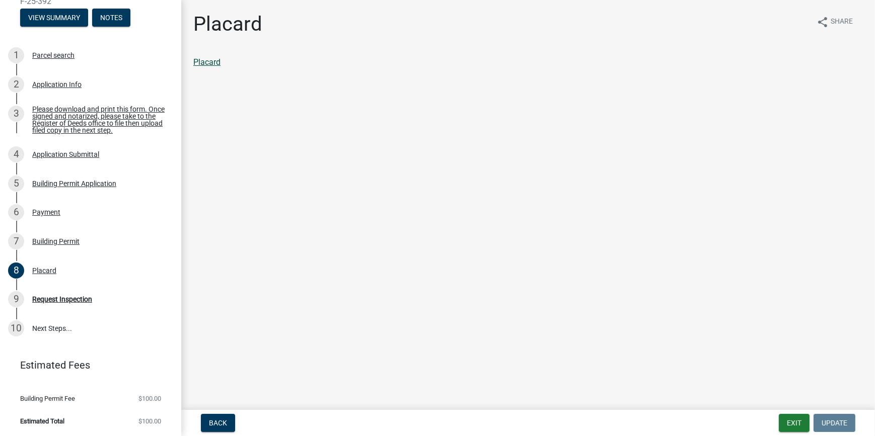
click at [207, 63] on link "Placard" at bounding box center [206, 62] width 27 height 10
click at [69, 245] on div "Building Permit" at bounding box center [55, 241] width 47 height 7
click at [203, 68] on div "Building Permit" at bounding box center [527, 62] width 669 height 12
click at [205, 62] on link "Building Permit" at bounding box center [220, 62] width 54 height 10
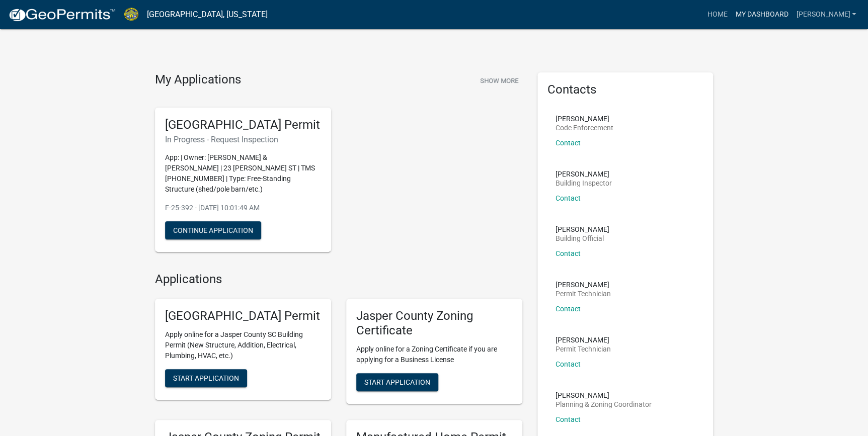
click at [783, 16] on link "My Dashboard" at bounding box center [761, 14] width 61 height 19
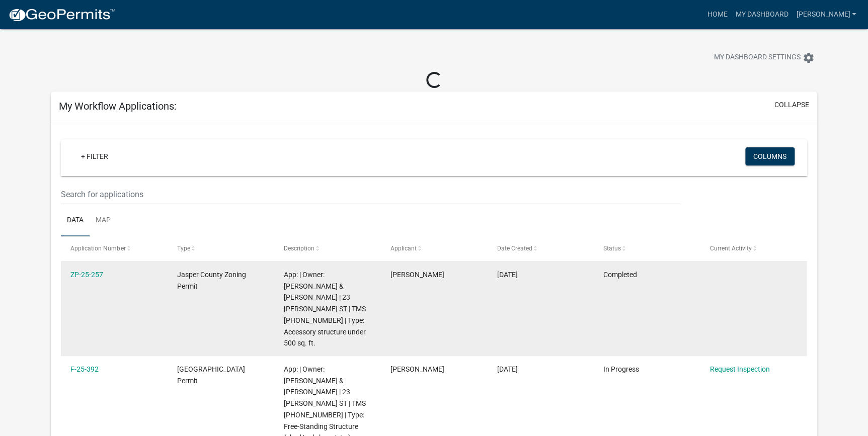
scroll to position [137, 0]
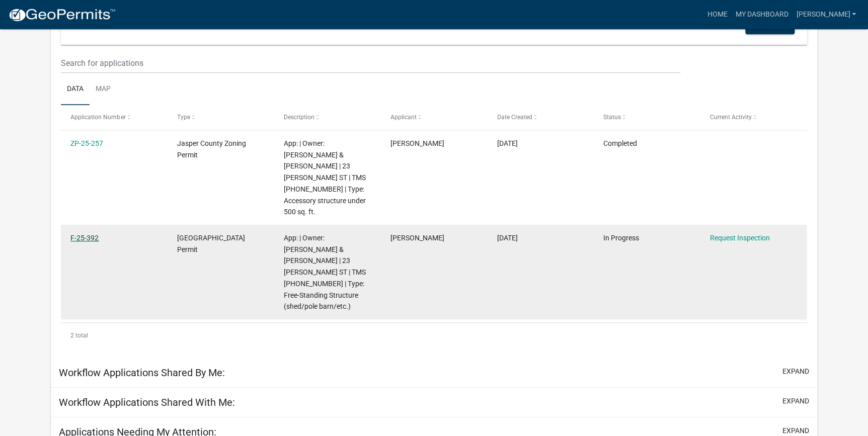
click at [82, 234] on link "F-25-392" at bounding box center [84, 238] width 28 height 8
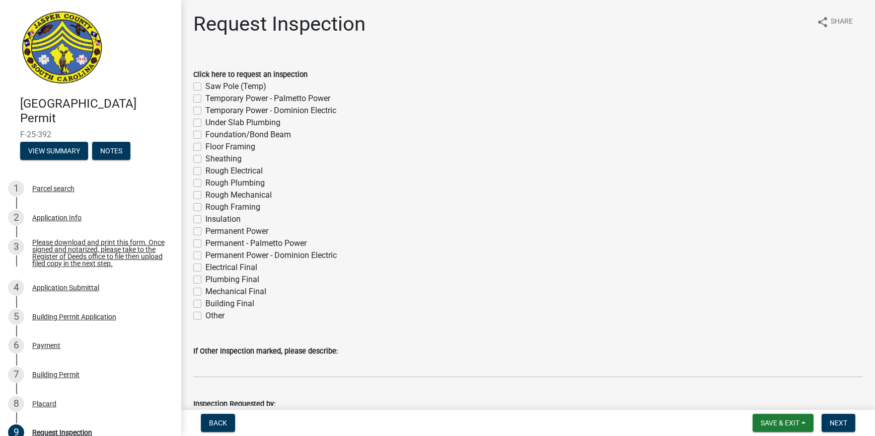
click at [205, 232] on label "Permanent Power" at bounding box center [236, 231] width 63 height 12
click at [205, 232] on input "Permanent Power" at bounding box center [208, 228] width 7 height 7
checkbox input "true"
checkbox input "false"
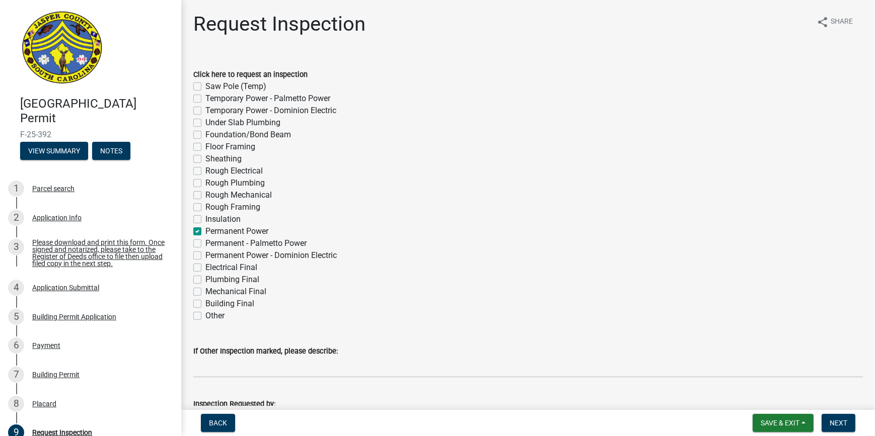
checkbox input "false"
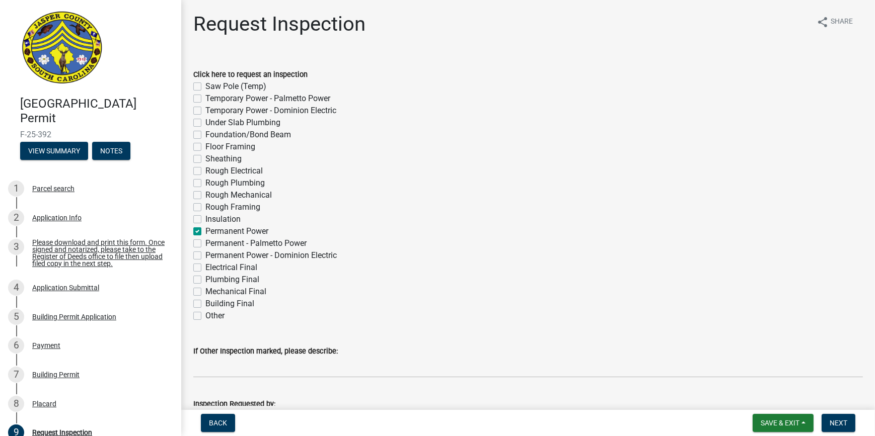
checkbox input "false"
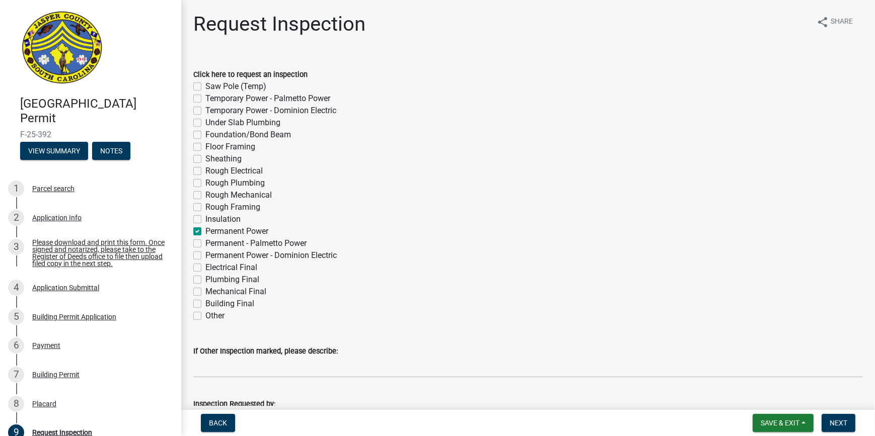
checkbox input "true"
checkbox input "false"
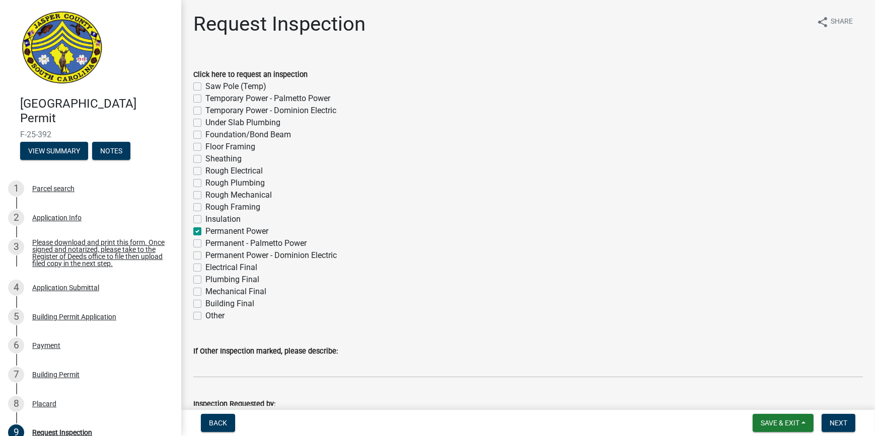
checkbox input "false"
click at [205, 268] on label "Electrical Final" at bounding box center [231, 268] width 52 height 12
click at [205, 268] on input "Electrical Final" at bounding box center [208, 265] width 7 height 7
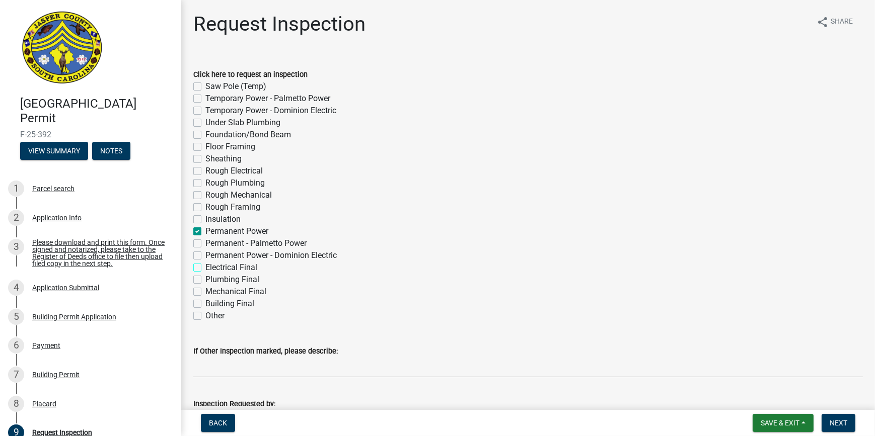
checkbox input "true"
checkbox input "false"
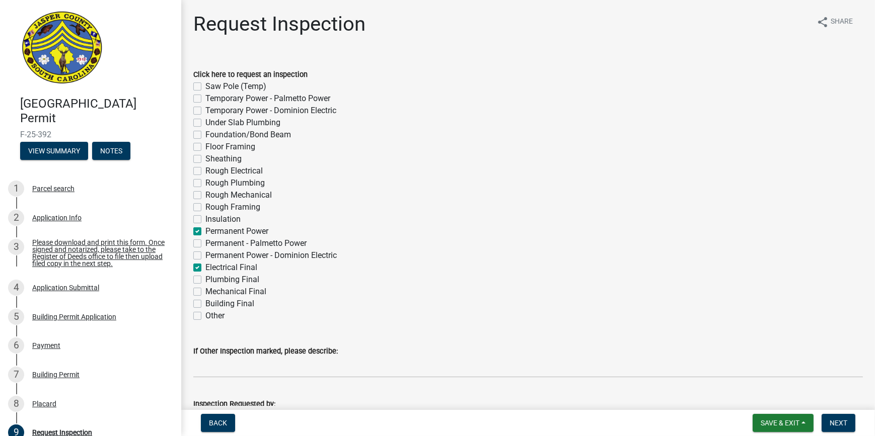
checkbox input "false"
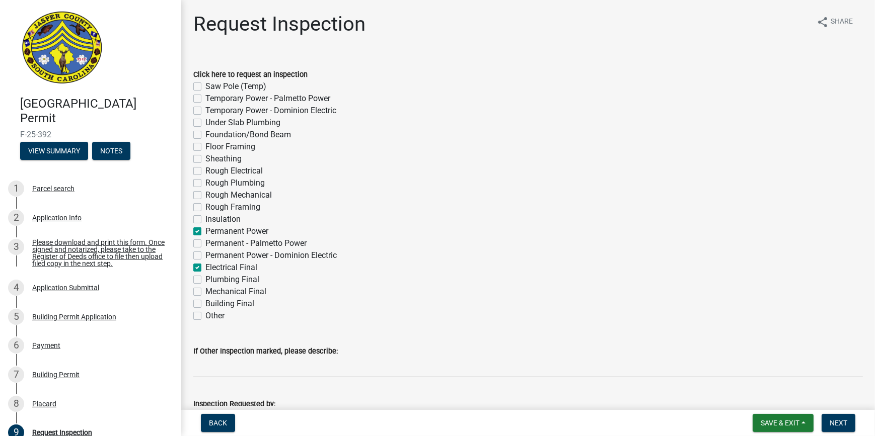
checkbox input "false"
checkbox input "true"
checkbox input "false"
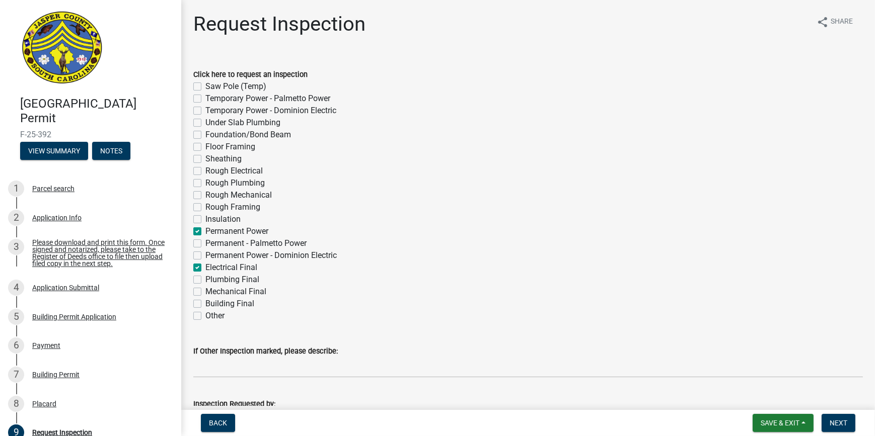
checkbox input "false"
checkbox input "true"
checkbox input "false"
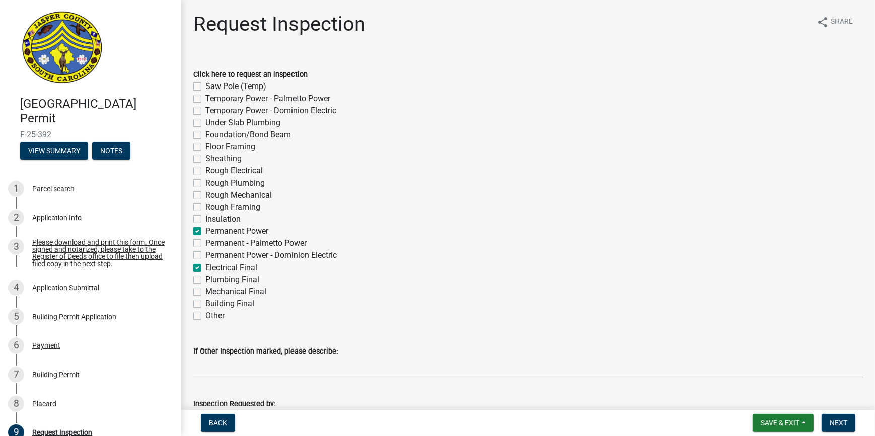
checkbox input "false"
click at [205, 302] on label "Building Final" at bounding box center [229, 304] width 49 height 12
click at [205, 302] on input "Building Final" at bounding box center [208, 301] width 7 height 7
checkbox input "true"
checkbox input "false"
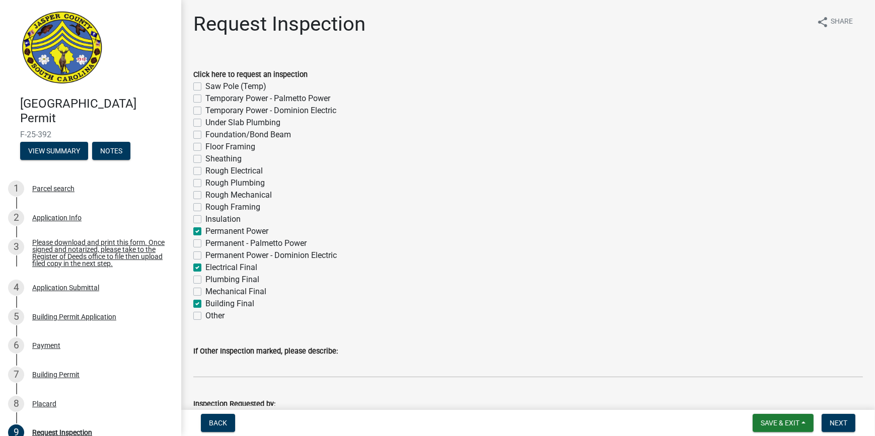
checkbox input "false"
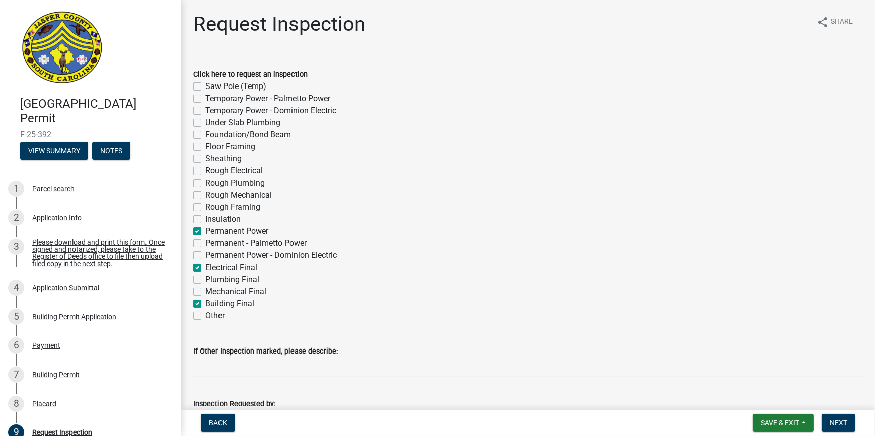
checkbox input "false"
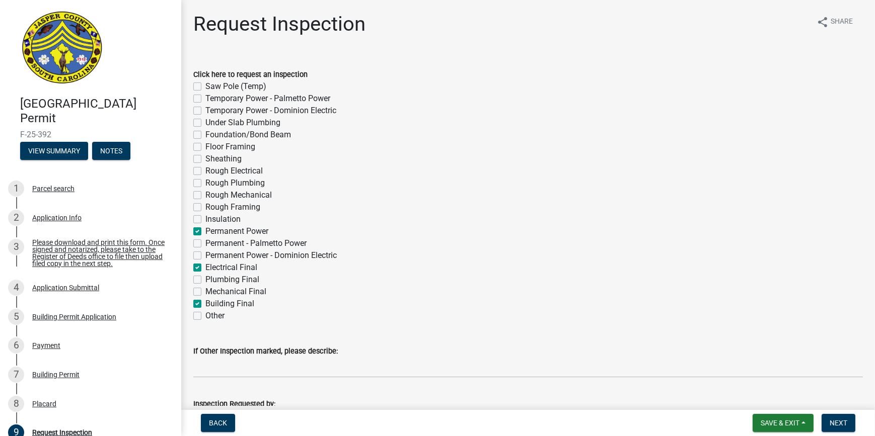
checkbox input "false"
checkbox input "true"
checkbox input "false"
checkbox input "true"
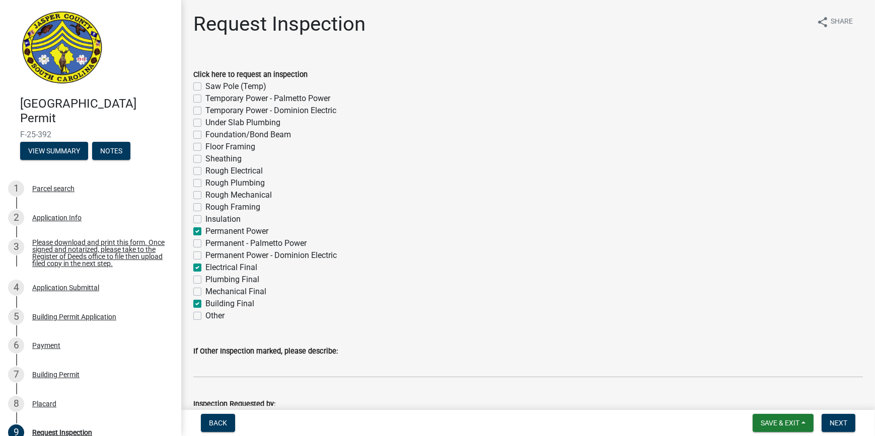
checkbox input "false"
checkbox input "true"
checkbox input "false"
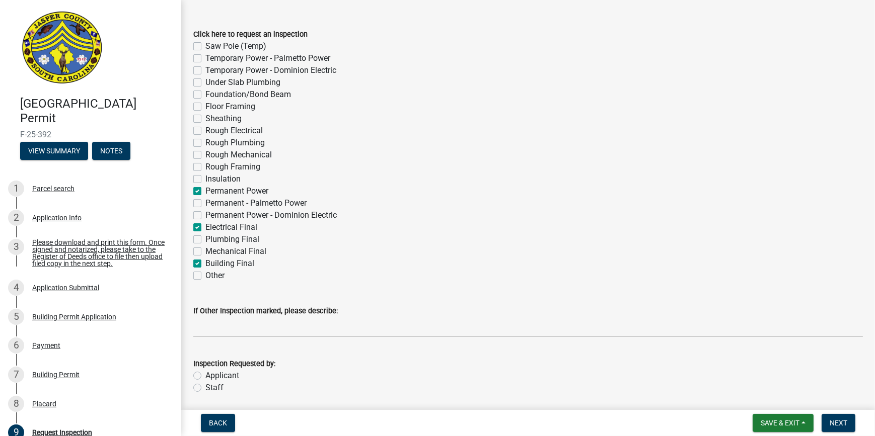
scroll to position [76, 0]
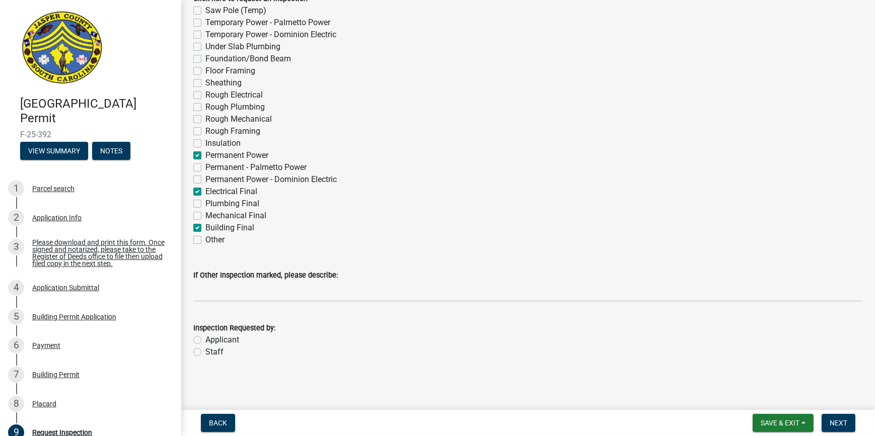
click at [205, 339] on label "Applicant" at bounding box center [222, 340] width 34 height 12
click at [205, 339] on input "Applicant" at bounding box center [208, 337] width 7 height 7
radio input "true"
click at [846, 423] on span "Next" at bounding box center [838, 423] width 18 height 8
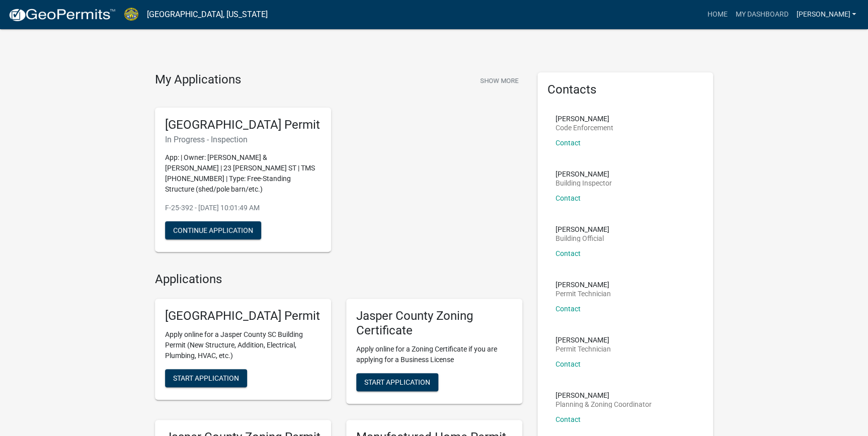
click at [836, 11] on link "[PERSON_NAME]" at bounding box center [826, 14] width 68 height 19
click at [823, 76] on link "Logout" at bounding box center [820, 74] width 81 height 24
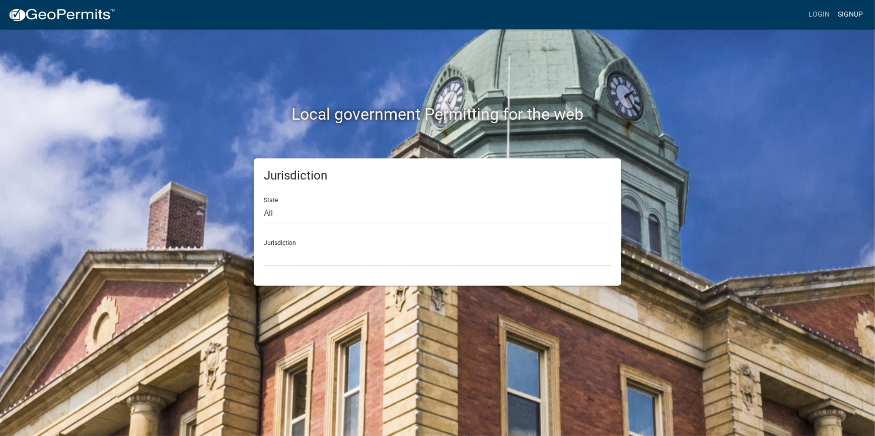
click at [848, 14] on link "Signup" at bounding box center [849, 14] width 33 height 19
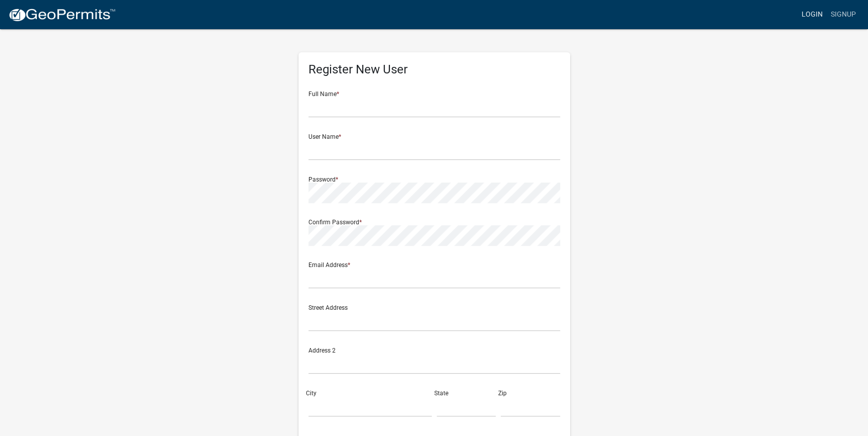
click at [815, 20] on link "Login" at bounding box center [812, 14] width 29 height 19
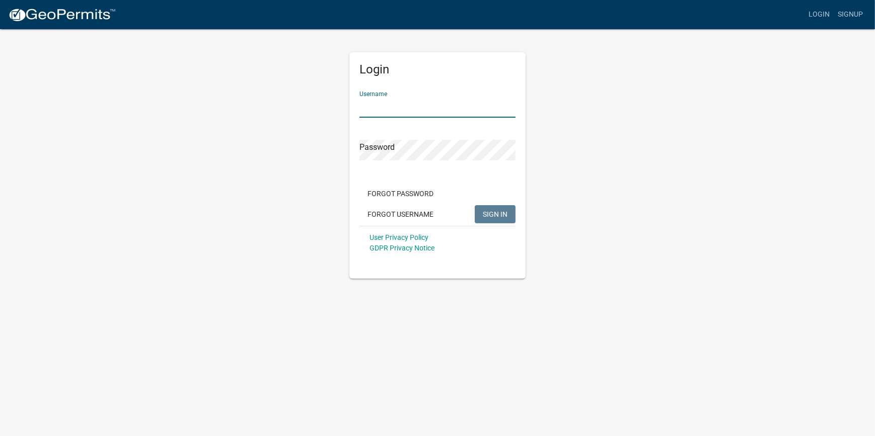
click at [427, 113] on input "Username" at bounding box center [437, 107] width 156 height 21
type input "[EMAIL_ADDRESS][DOMAIN_NAME]"
click at [485, 213] on span "SIGN IN" at bounding box center [495, 214] width 25 height 8
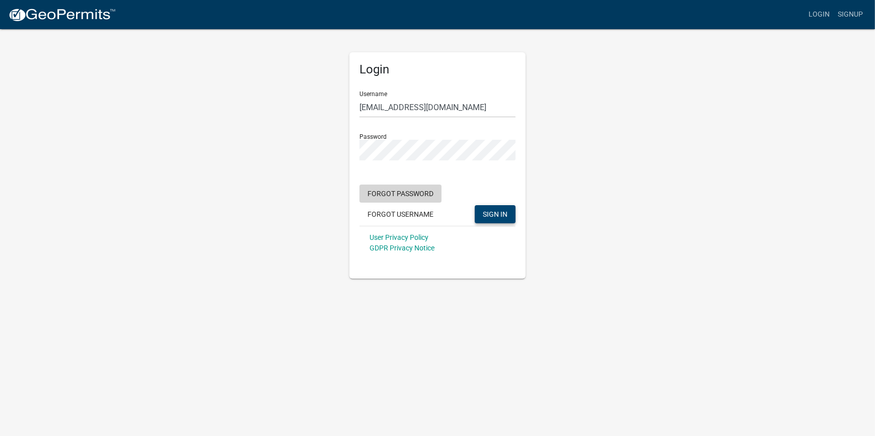
click at [410, 191] on button "Forgot Password" at bounding box center [400, 194] width 82 height 18
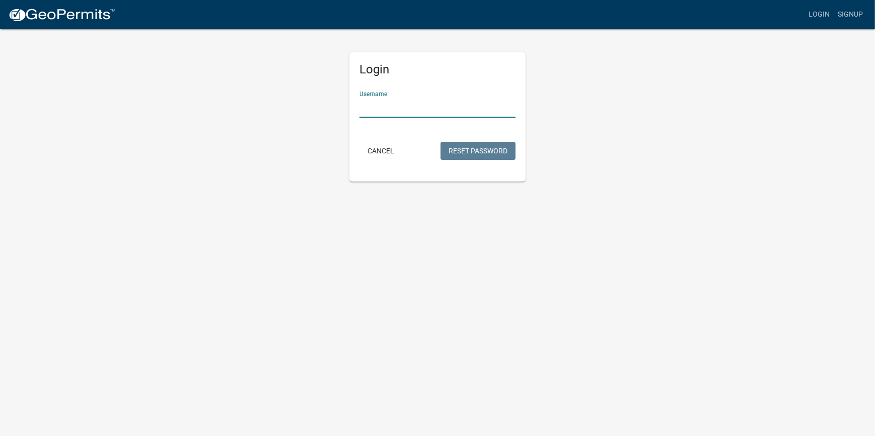
click at [458, 114] on input "Username" at bounding box center [437, 107] width 156 height 21
click at [429, 108] on input "Username" at bounding box center [437, 107] width 156 height 21
type input "[EMAIL_ADDRESS][DOMAIN_NAME]"
click at [472, 155] on button "Reset Password" at bounding box center [477, 151] width 75 height 18
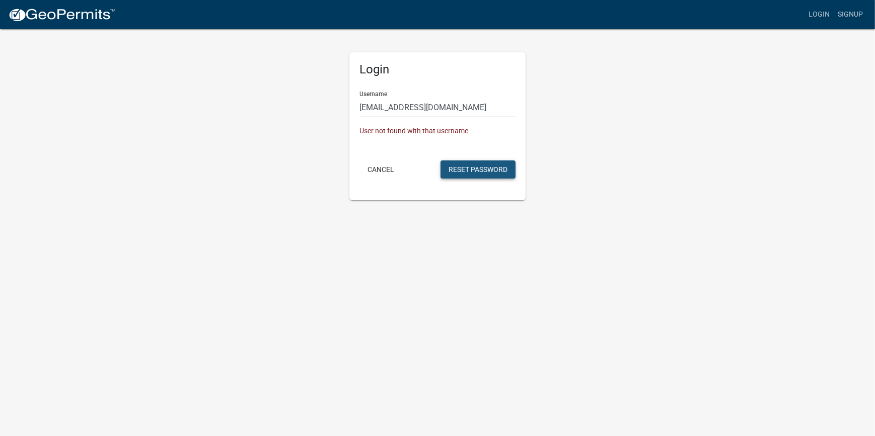
click at [487, 167] on button "Reset Password" at bounding box center [477, 170] width 75 height 18
click at [494, 114] on input "[EMAIL_ADDRESS][DOMAIN_NAME]" at bounding box center [437, 107] width 156 height 21
click at [430, 208] on body "Internet Explorer does NOT work with GeoPermits. Get a new browser for more sec…" at bounding box center [437, 218] width 875 height 436
click at [376, 167] on button "Cancel" at bounding box center [380, 170] width 43 height 18
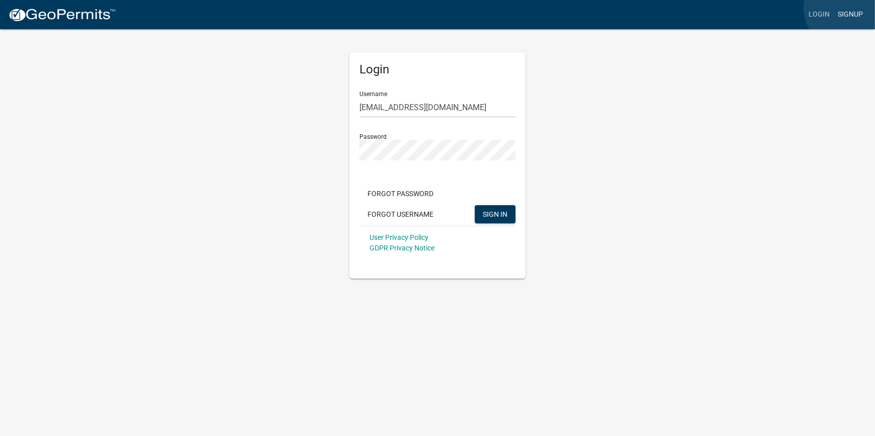
click at [845, 9] on link "Signup" at bounding box center [849, 14] width 33 height 19
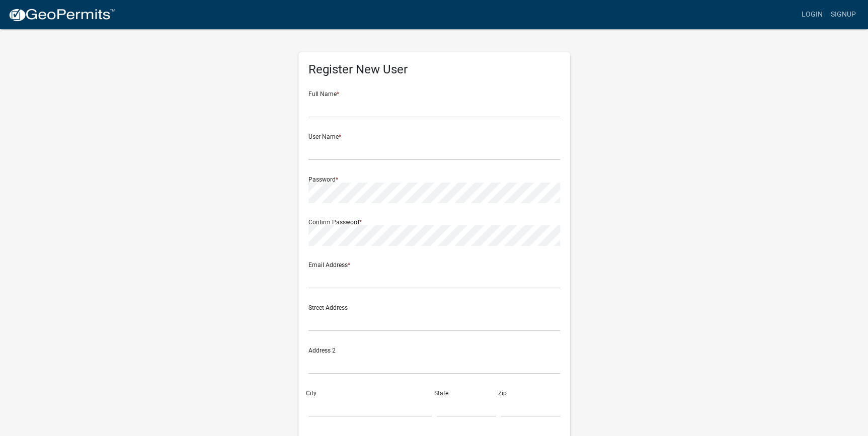
click at [407, 96] on div "Full Name *" at bounding box center [435, 100] width 252 height 35
click at [332, 107] on input "text" at bounding box center [435, 107] width 252 height 21
type input "[PERSON_NAME]"
click at [344, 151] on input "text" at bounding box center [435, 150] width 252 height 21
type input "MoniqueB"
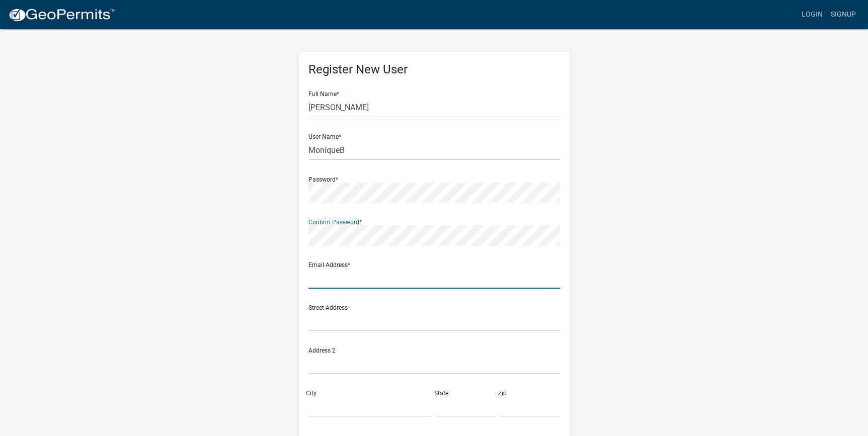
click at [395, 273] on input "text" at bounding box center [435, 278] width 252 height 21
type input "MARSHAMONIQUEBROWN"
click at [356, 106] on input "text" at bounding box center [435, 107] width 252 height 21
type input "[PERSON_NAME]"
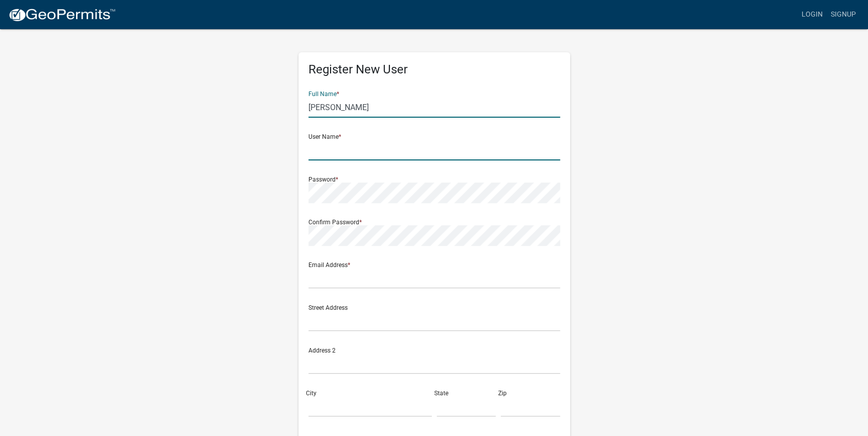
type input "MoniqueB"
type input "MARSHAMONIQUEBROWN"
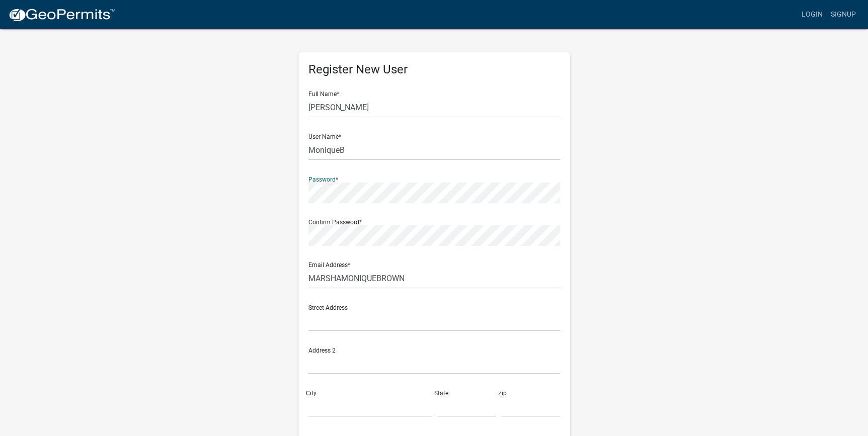
click at [276, 198] on div "Register New User Full Name * [PERSON_NAME] User Name * MoniqueB Password * Con…" at bounding box center [434, 297] width 574 height 539
click at [304, 235] on div "Register New User Full Name * [PERSON_NAME] User Name * MoniqueB Password * Con…" at bounding box center [434, 292] width 272 height 481
drag, startPoint x: 344, startPoint y: 322, endPoint x: 354, endPoint y: 321, distance: 10.2
click at [344, 322] on input "text" at bounding box center [435, 321] width 252 height 21
click at [252, 337] on div "Register New User Full Name * [PERSON_NAME] User Name * MoniqueB Password * Con…" at bounding box center [434, 297] width 574 height 539
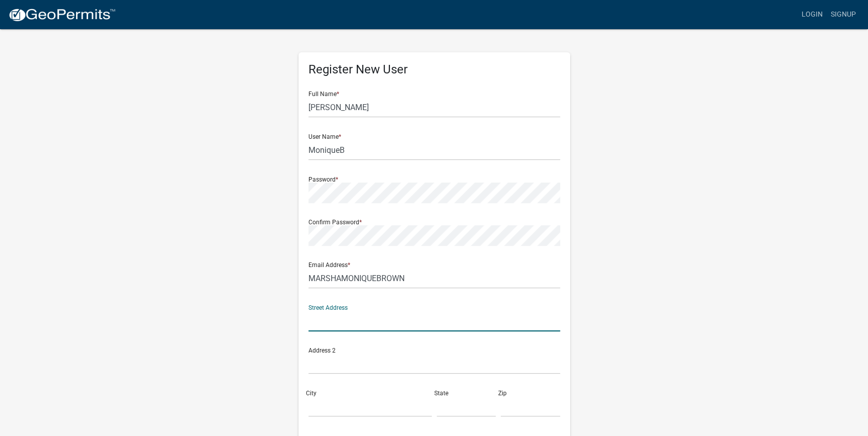
click at [315, 325] on input "text" at bounding box center [435, 321] width 252 height 21
type input "[STREET_ADDRESS]"
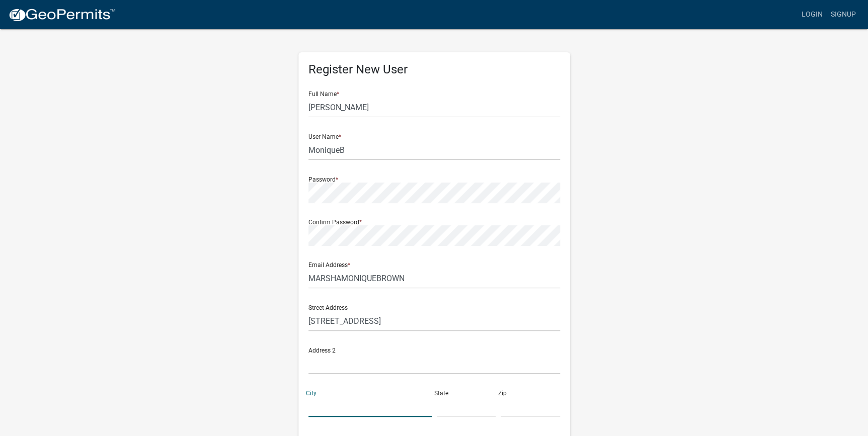
click at [338, 405] on input "City" at bounding box center [370, 407] width 123 height 21
drag, startPoint x: 335, startPoint y: 411, endPoint x: 349, endPoint y: 410, distance: 13.6
drag, startPoint x: 344, startPoint y: 414, endPoint x: 316, endPoint y: 415, distance: 28.7
click at [316, 415] on input "[PERSON_NAME]" at bounding box center [370, 407] width 123 height 21
drag, startPoint x: 356, startPoint y: 408, endPoint x: 364, endPoint y: 408, distance: 8.1
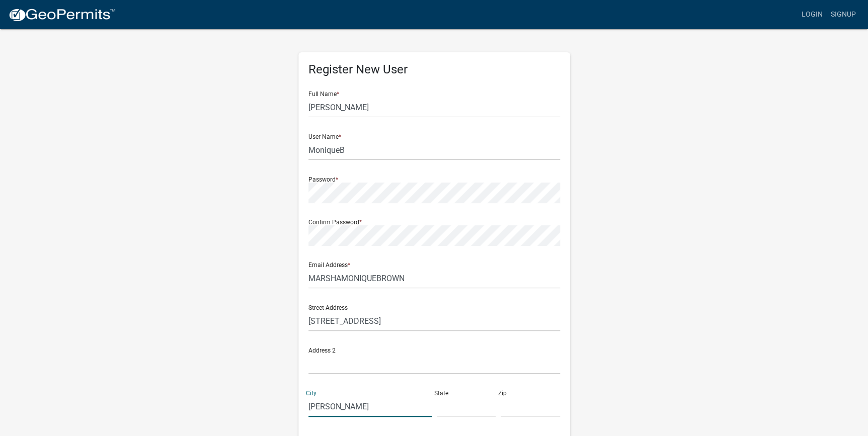
type input "[PERSON_NAME]"
click at [461, 407] on input "text" at bounding box center [466, 407] width 59 height 21
type input "SC"
click at [510, 406] on input "text" at bounding box center [530, 407] width 59 height 21
type input "29927"
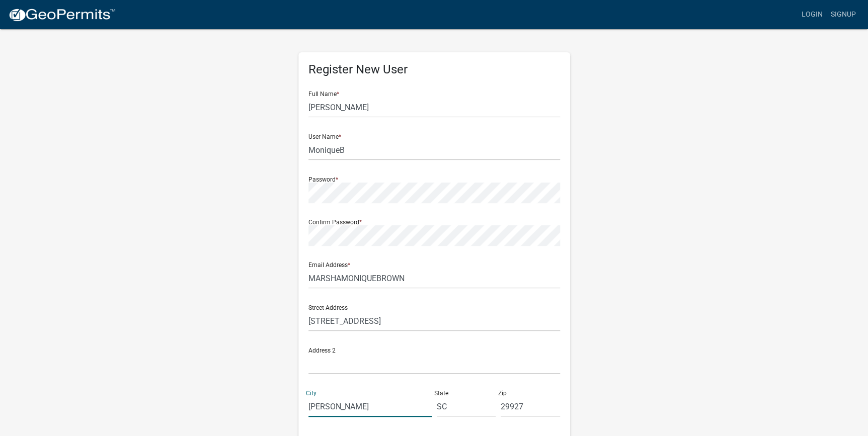
drag, startPoint x: 343, startPoint y: 410, endPoint x: 233, endPoint y: 413, distance: 110.8
click at [233, 413] on div "Register New User Full Name * [PERSON_NAME] User Name * MoniqueB Password * Con…" at bounding box center [434, 297] width 574 height 539
click at [356, 405] on input "[PERSON_NAME]" at bounding box center [370, 407] width 123 height 21
type input "h"
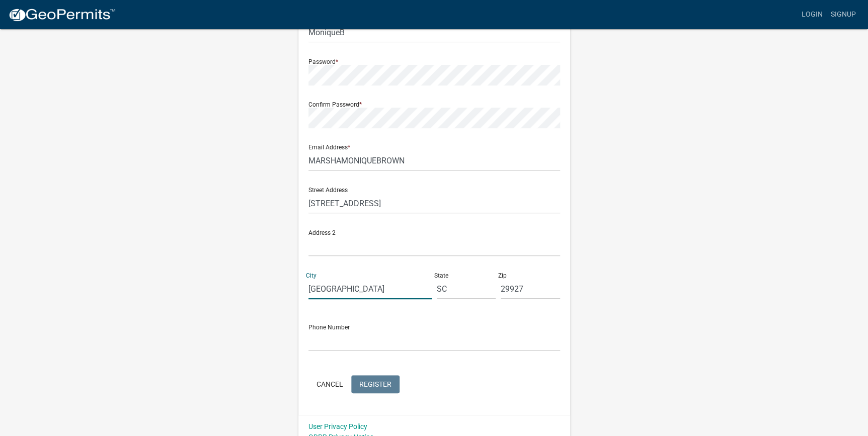
scroll to position [130, 0]
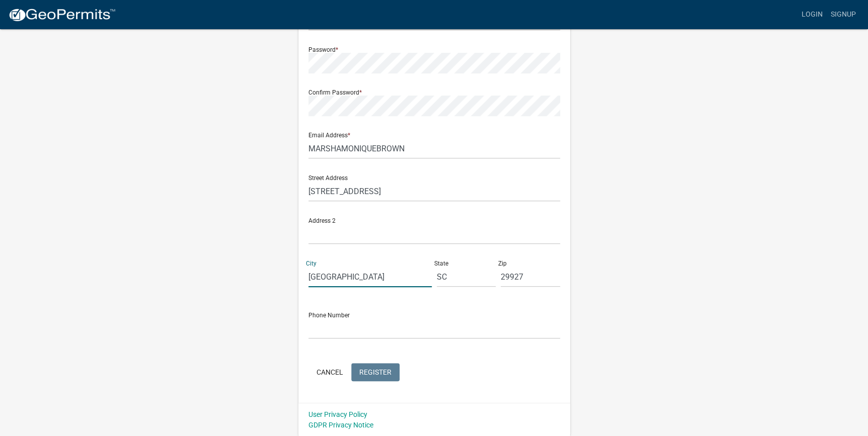
type input "[GEOGRAPHIC_DATA]"
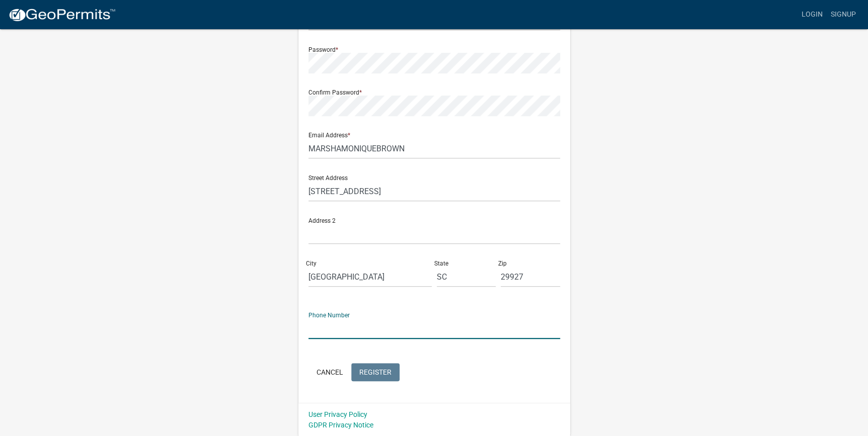
click at [432, 326] on input "text" at bounding box center [435, 329] width 252 height 21
type input "6788368403"
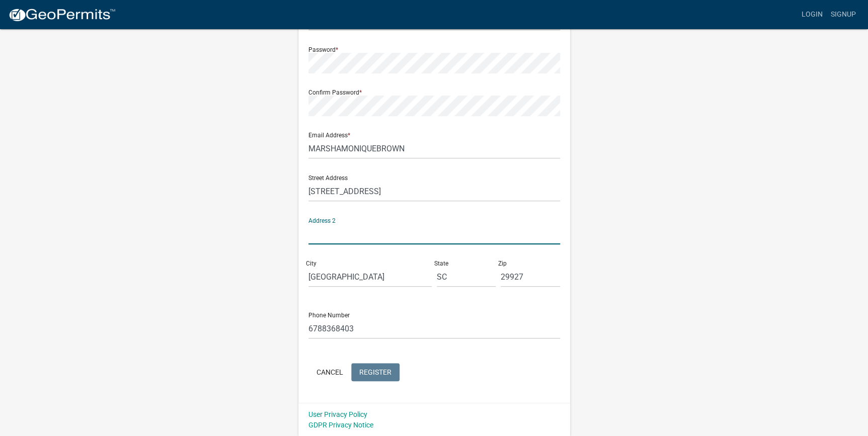
click at [357, 236] on input "text" at bounding box center [435, 234] width 252 height 21
click at [503, 279] on input "29927" at bounding box center [530, 277] width 59 height 21
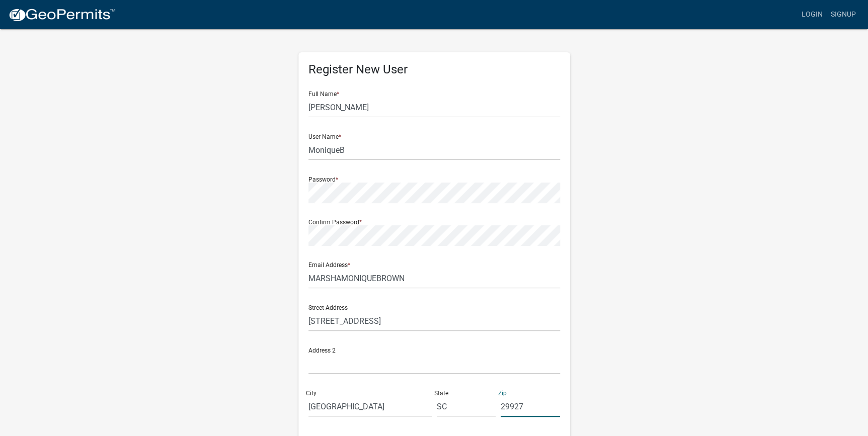
scroll to position [0, 0]
click at [348, 110] on input "[PERSON_NAME]" at bounding box center [435, 107] width 252 height 21
click at [421, 281] on input "MARSHAMONIQUEBROWN" at bounding box center [435, 278] width 252 height 21
type input "[EMAIL_ADDRESS][DOMAIN_NAME]"
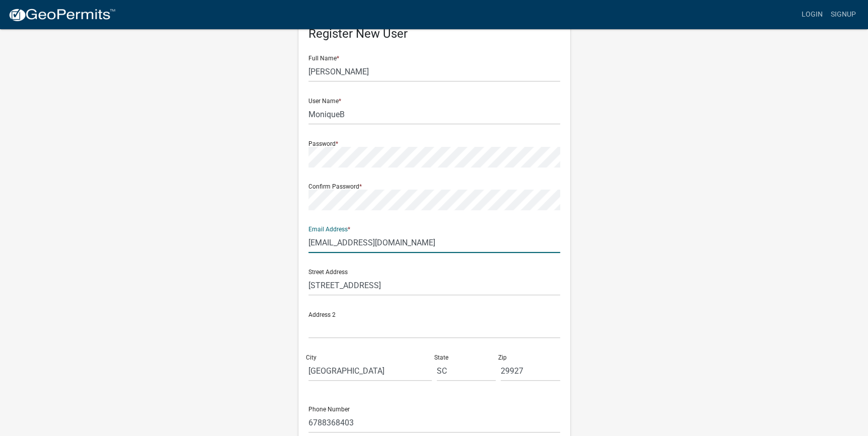
scroll to position [130, 0]
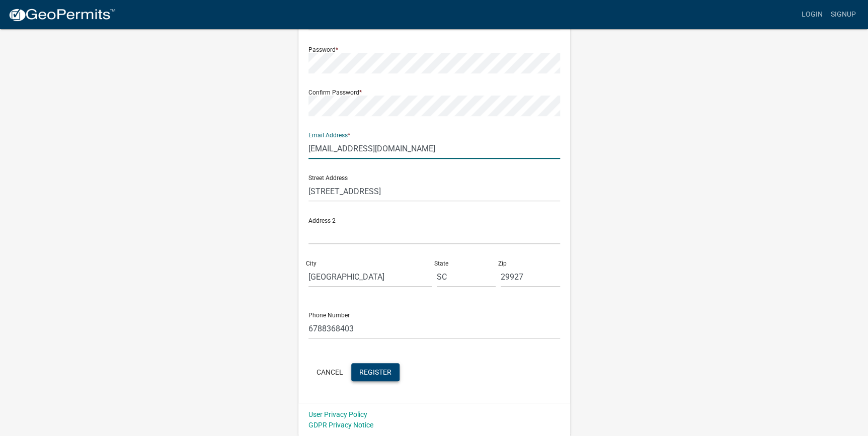
click at [376, 375] on span "Register" at bounding box center [375, 372] width 32 height 8
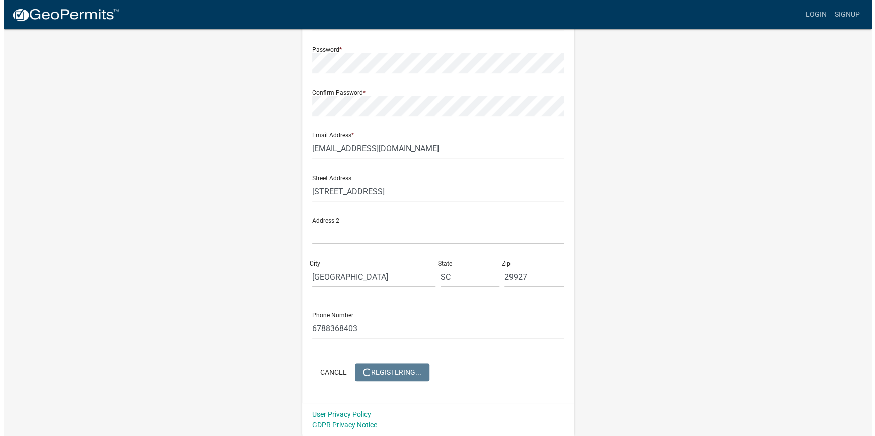
scroll to position [0, 0]
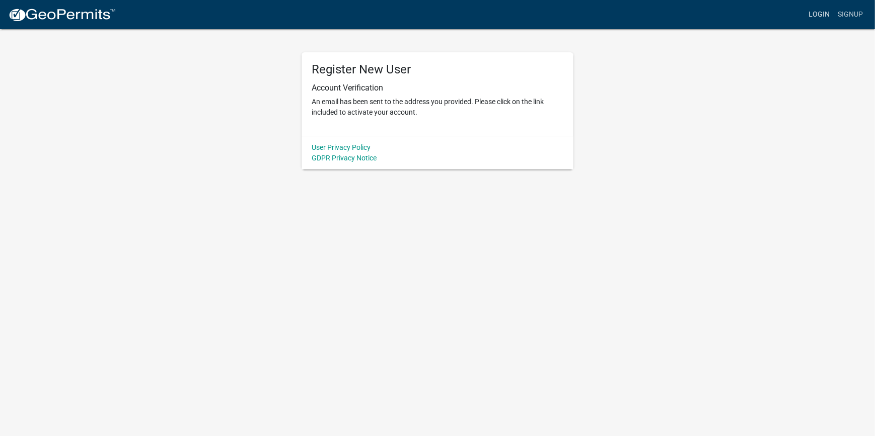
click at [817, 16] on link "Login" at bounding box center [818, 14] width 29 height 19
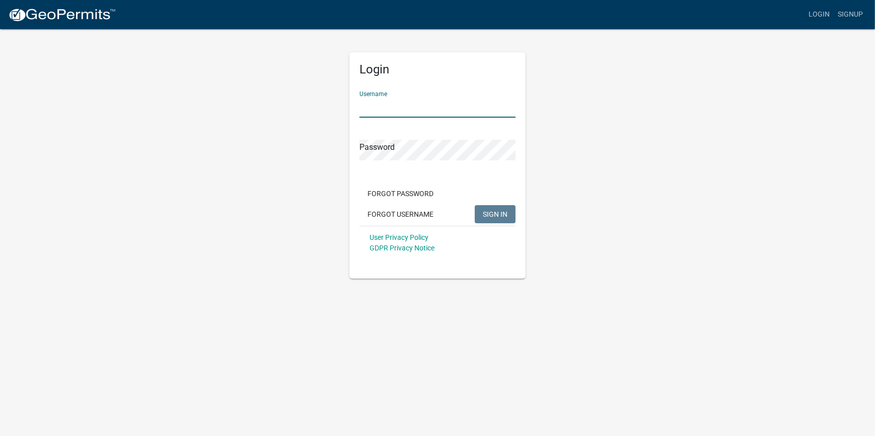
click at [406, 102] on input "Username" at bounding box center [437, 107] width 156 height 21
type input "MoniqueB"
click at [502, 213] on span "SIGN IN" at bounding box center [495, 214] width 25 height 8
